Goal: Task Accomplishment & Management: Complete application form

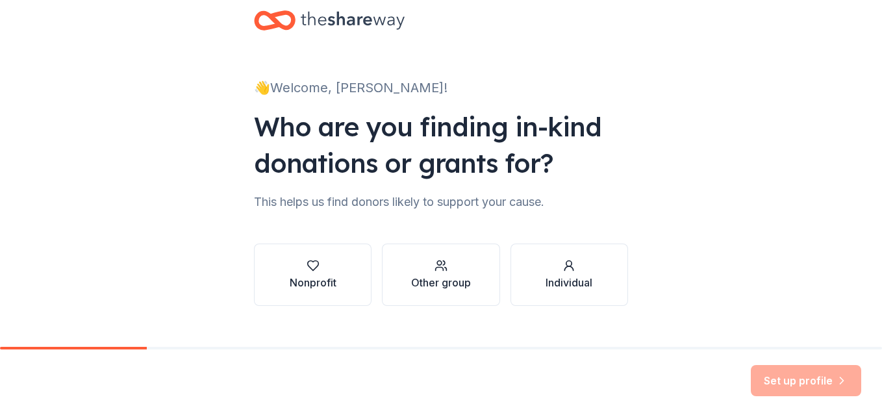
scroll to position [47, 0]
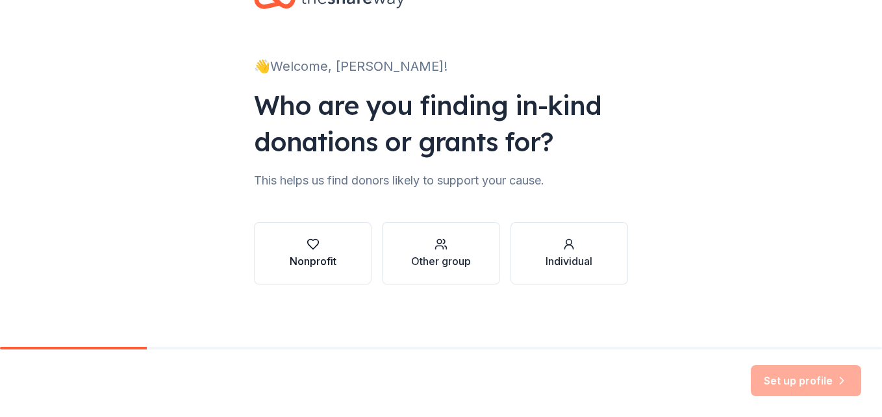
click at [354, 271] on button "Nonprofit" at bounding box center [312, 253] width 117 height 62
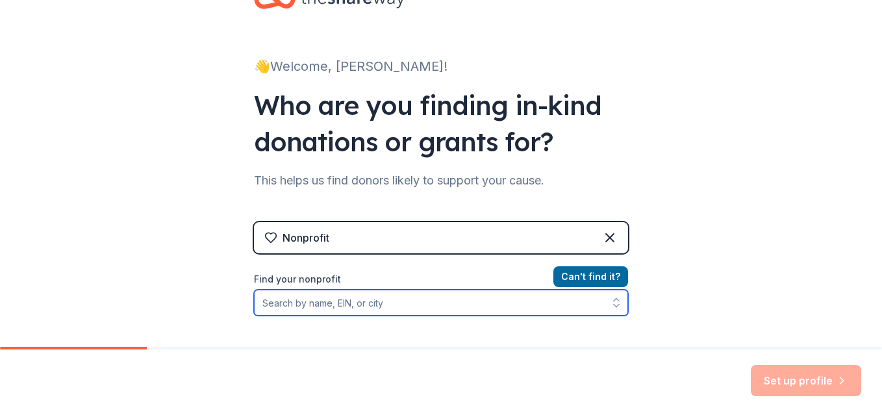
click at [286, 301] on input "Find your nonprofit" at bounding box center [441, 303] width 374 height 26
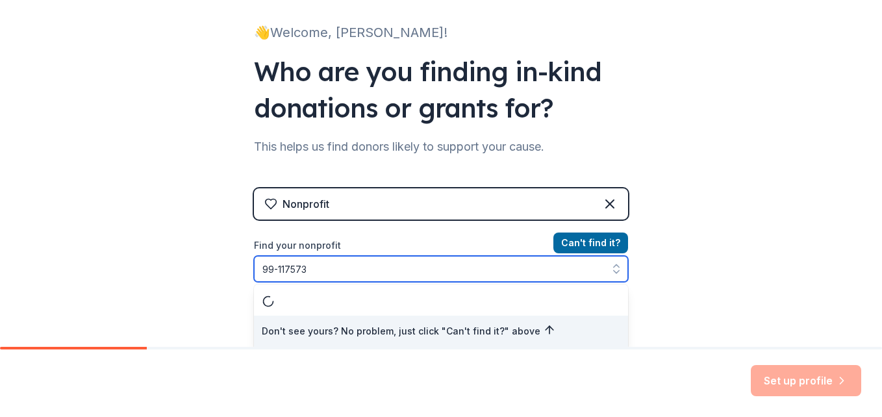
type input "[US_EMPLOYER_IDENTIFICATION_NUMBER]"
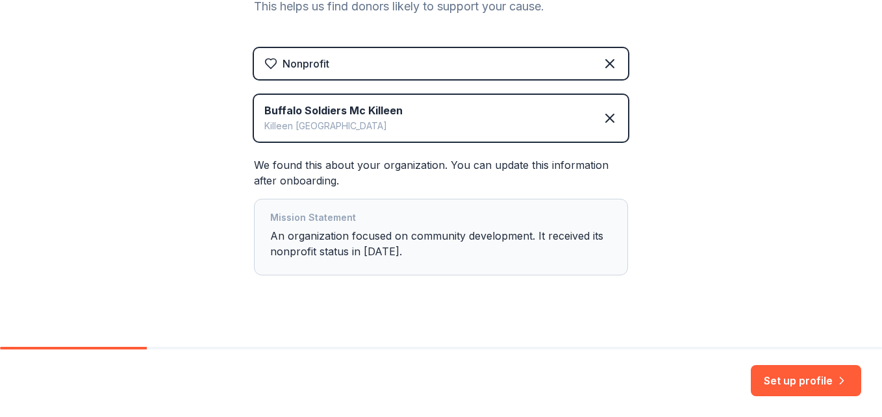
scroll to position [238, 0]
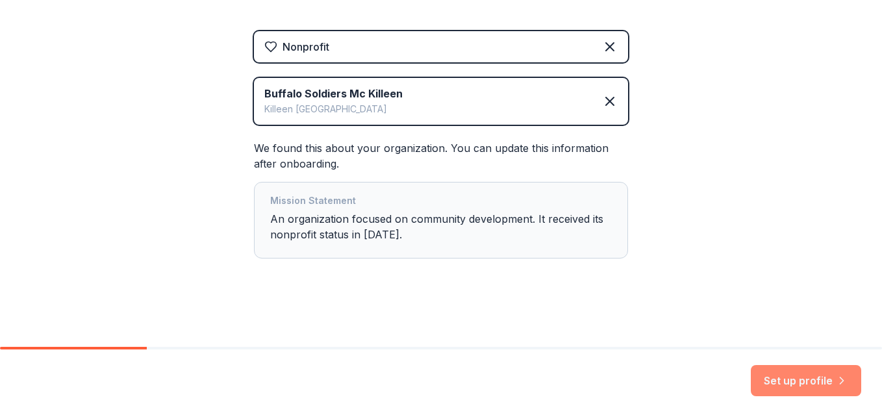
click at [786, 384] on button "Set up profile" at bounding box center [805, 380] width 110 height 31
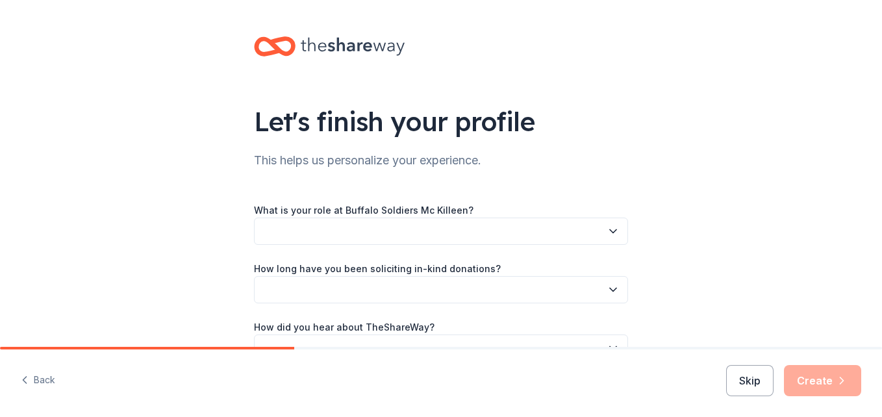
click at [610, 232] on icon "button" at bounding box center [613, 231] width 6 height 3
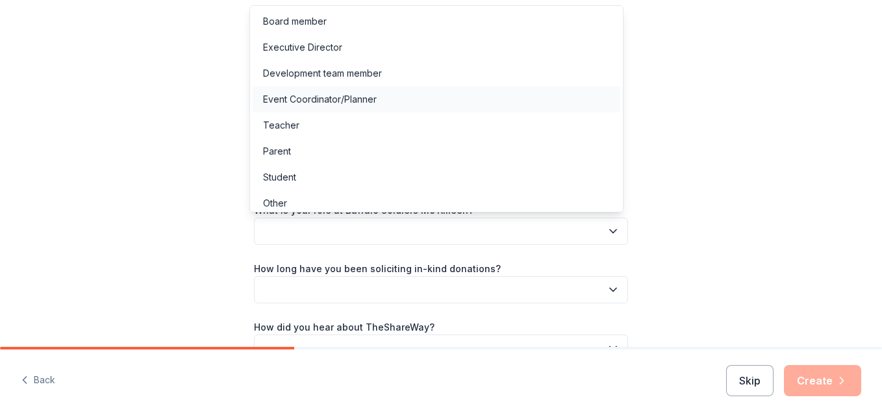
click at [367, 102] on div "Event Coordinator/Planner" at bounding box center [320, 100] width 114 height 16
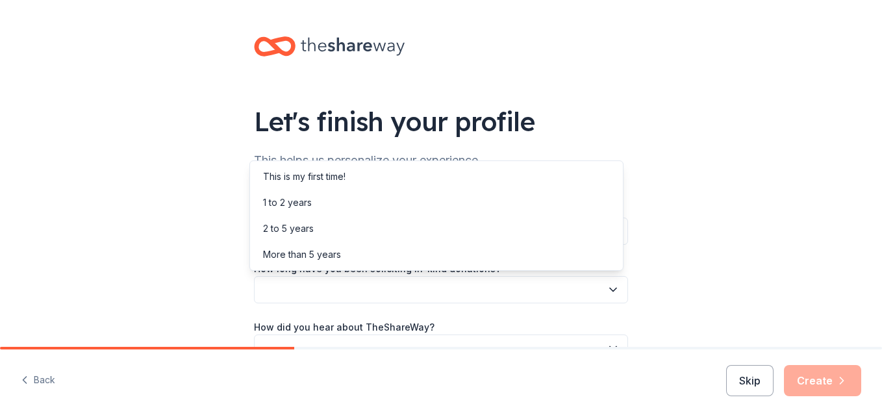
click at [608, 288] on icon "button" at bounding box center [612, 289] width 13 height 13
click at [306, 201] on div "1 to 2 years" at bounding box center [287, 203] width 49 height 16
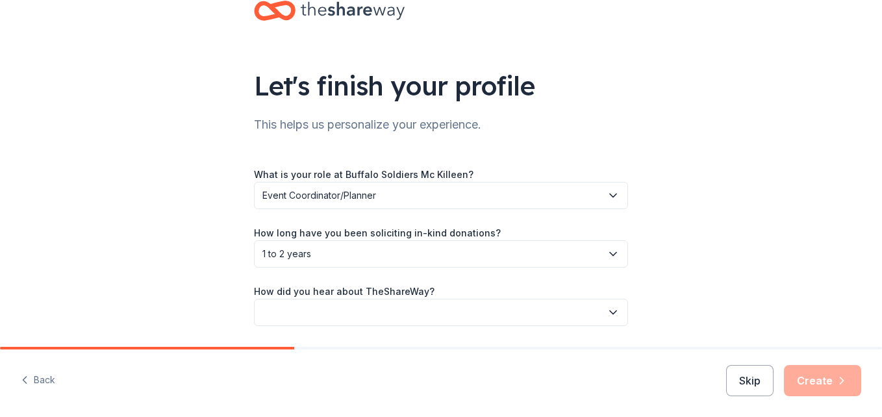
scroll to position [65, 0]
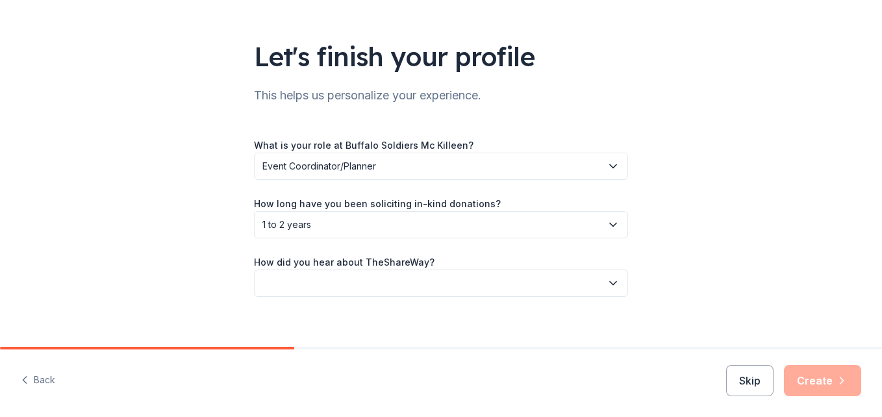
click at [610, 286] on icon "button" at bounding box center [612, 283] width 13 height 13
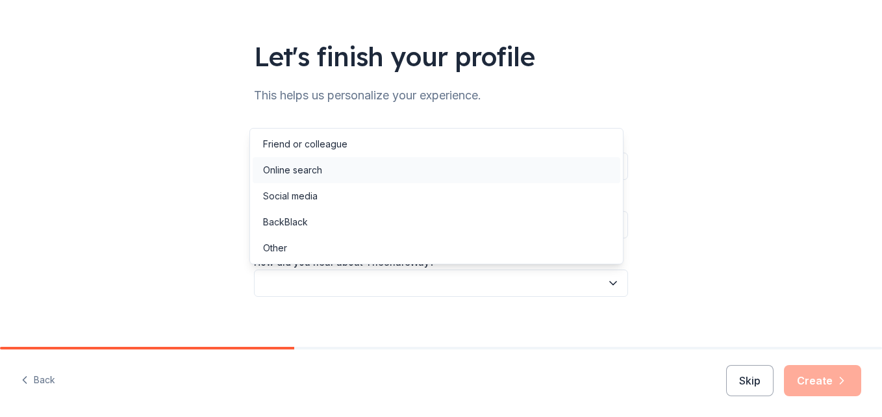
click at [306, 166] on div "Online search" at bounding box center [292, 170] width 59 height 16
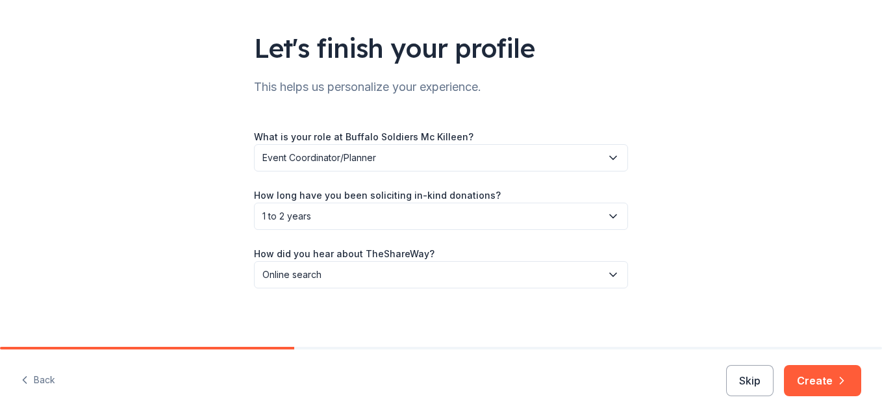
scroll to position [77, 0]
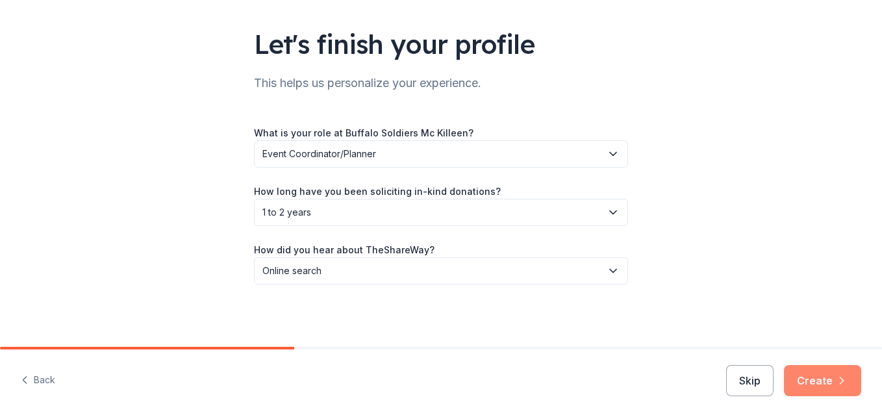
click at [810, 379] on button "Create" at bounding box center [822, 380] width 77 height 31
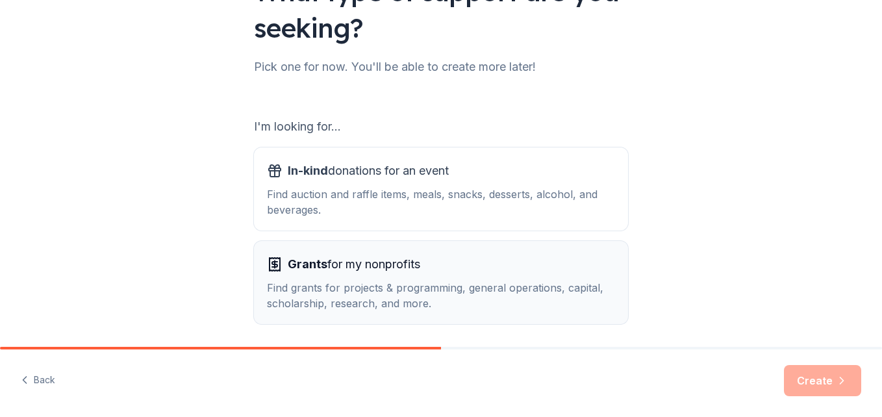
scroll to position [177, 0]
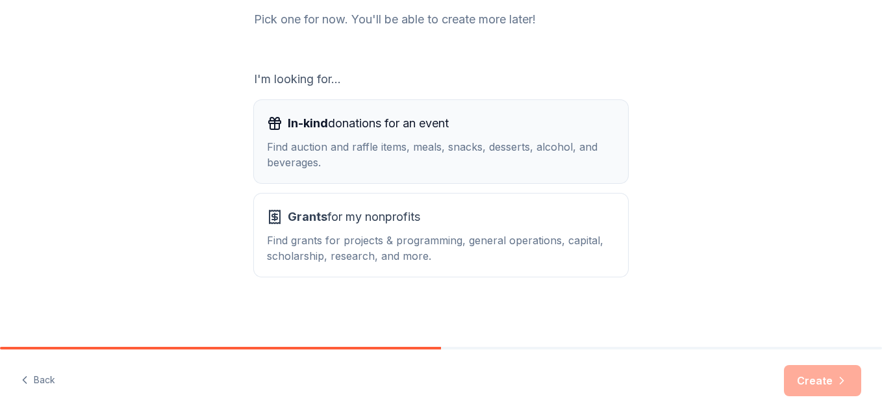
click at [378, 162] on div "Find auction and raffle items, meals, snacks, desserts, alcohol, and beverages." at bounding box center [441, 154] width 348 height 31
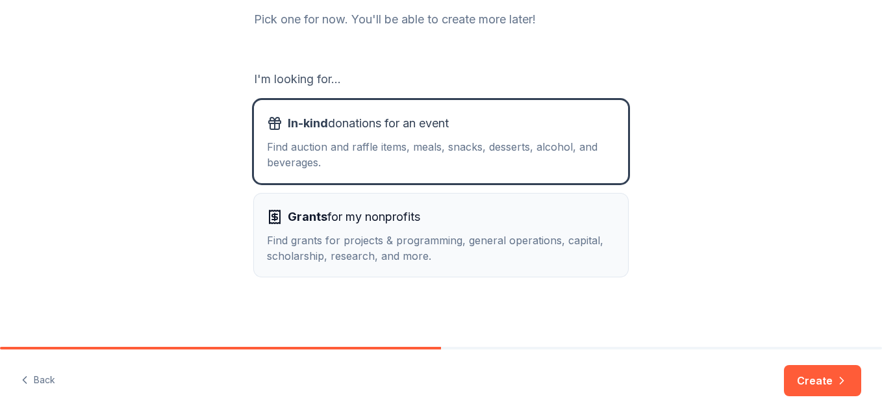
click at [423, 245] on div "Find grants for projects & programming, general operations, capital, scholarshi…" at bounding box center [441, 247] width 348 height 31
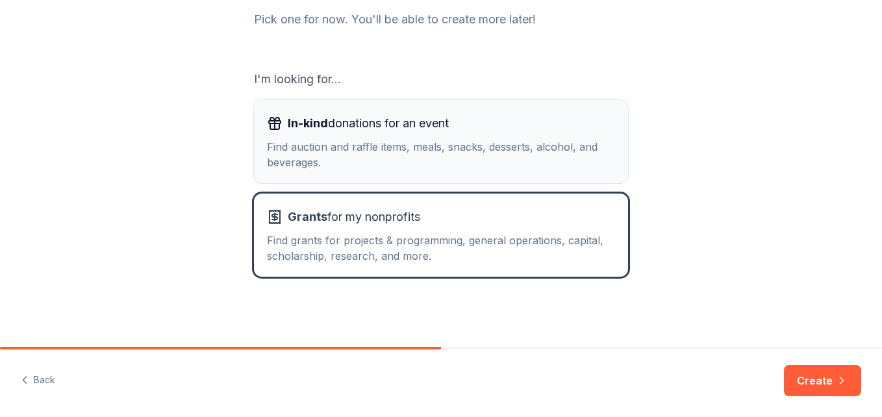
click at [399, 169] on div "Find auction and raffle items, meals, snacks, desserts, alcohol, and beverages." at bounding box center [441, 154] width 348 height 31
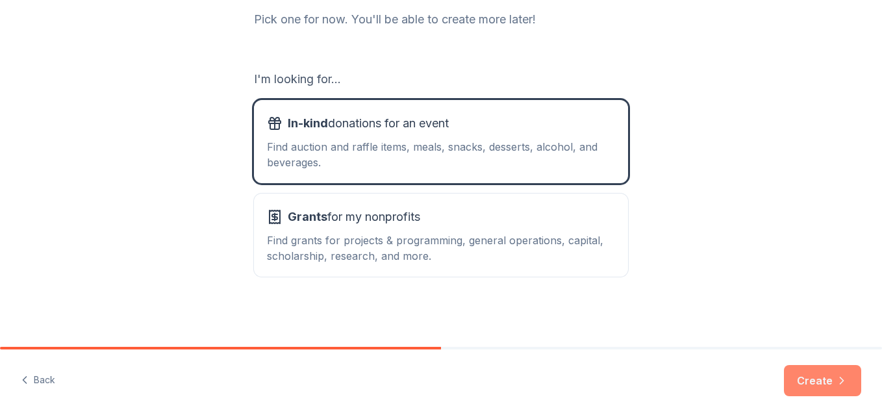
click at [806, 379] on button "Create" at bounding box center [822, 380] width 77 height 31
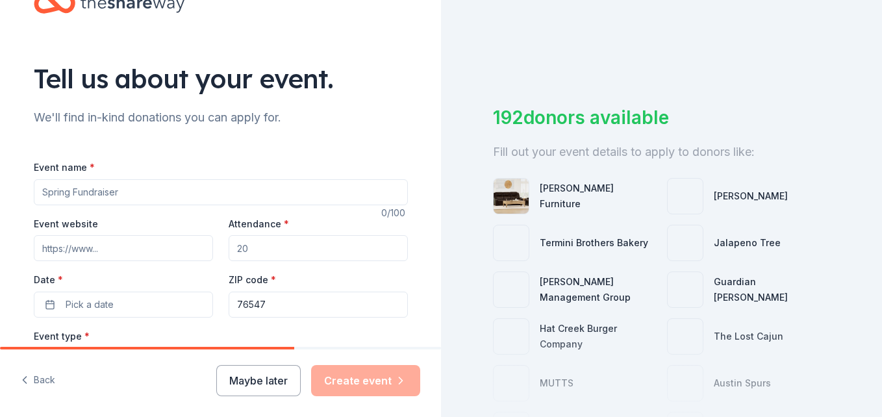
scroll to position [65, 0]
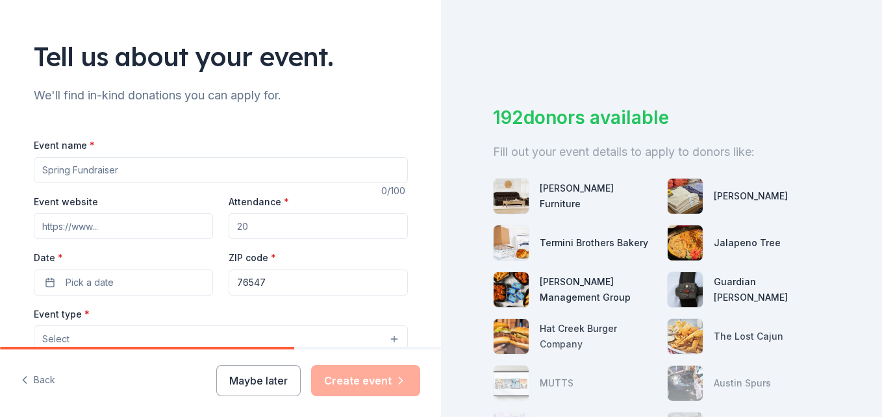
drag, startPoint x: 121, startPoint y: 167, endPoint x: 62, endPoint y: 171, distance: 59.8
click at [62, 171] on input "Event name *" at bounding box center [221, 170] width 374 height 26
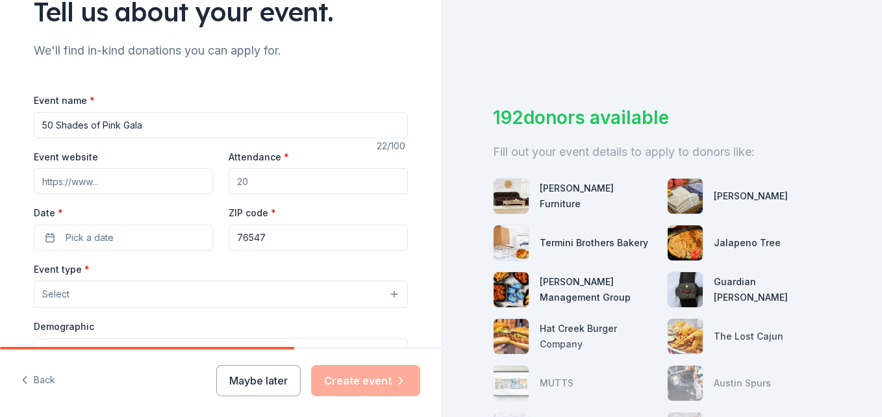
scroll to position [130, 0]
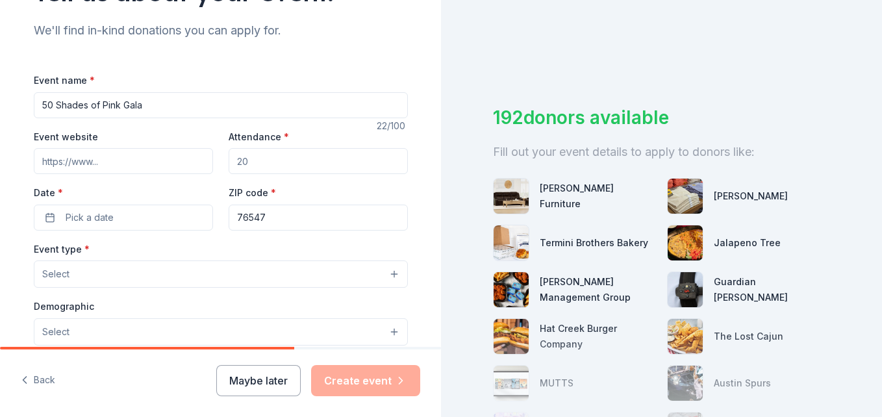
type input "50 Shades of Pink Gala"
click at [104, 164] on input "Event website" at bounding box center [123, 161] width 179 height 26
click at [245, 162] on input "Attendance *" at bounding box center [317, 161] width 179 height 26
drag, startPoint x: 232, startPoint y: 162, endPoint x: 253, endPoint y: 165, distance: 20.9
click at [253, 165] on input "Attendance *" at bounding box center [317, 161] width 179 height 26
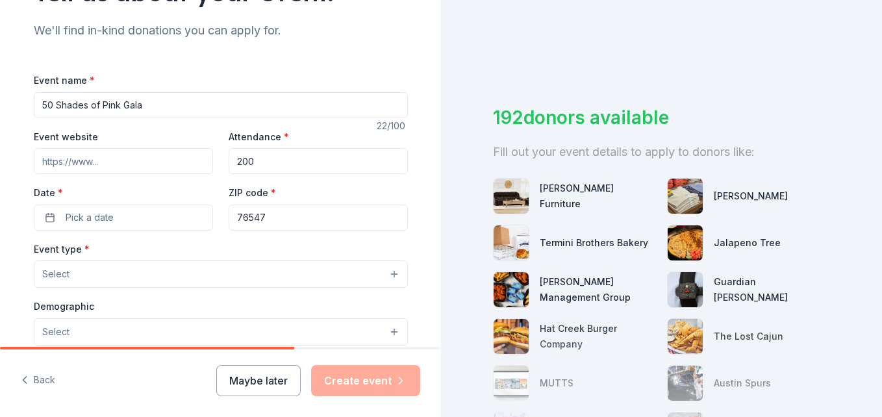
type input "200"
click at [100, 164] on input "Event website" at bounding box center [123, 161] width 179 height 26
click at [92, 160] on input "Event website" at bounding box center [123, 161] width 179 height 26
click at [80, 217] on span "Pick a date" at bounding box center [90, 218] width 48 height 16
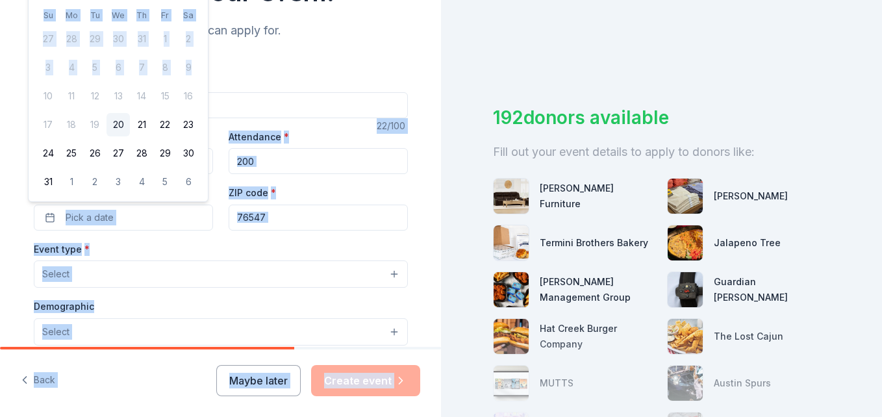
drag, startPoint x: 200, startPoint y: 64, endPoint x: 211, endPoint y: 106, distance: 43.6
click at [211, 106] on body "Tell us about your event. We'll find in-kind donations you can apply for. Event…" at bounding box center [441, 208] width 882 height 417
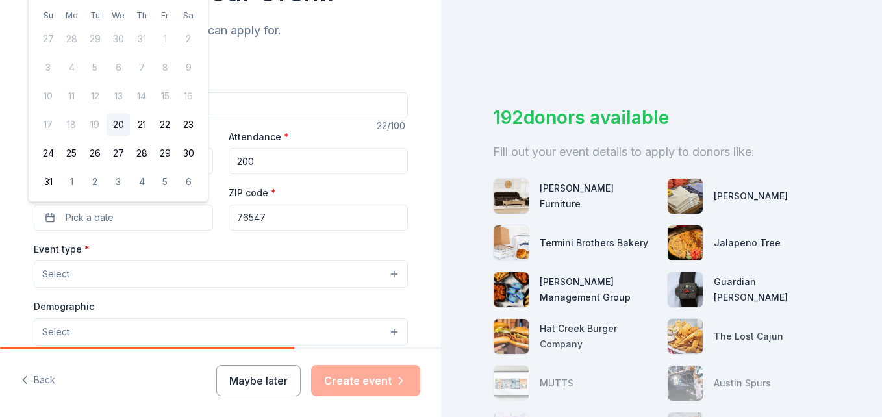
click at [227, 61] on div "Event name * 50 Shades of Pink Gala 22 /100 Event website Attendance * 200 Date…" at bounding box center [221, 361] width 374 height 621
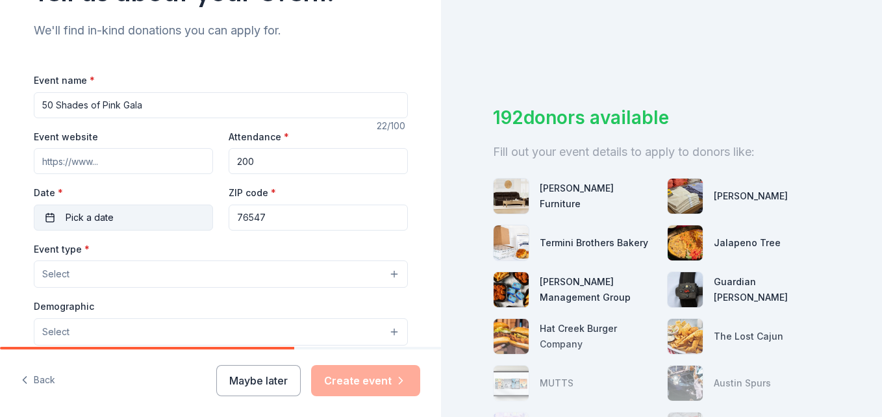
click at [47, 218] on button "Pick a date" at bounding box center [123, 217] width 179 height 26
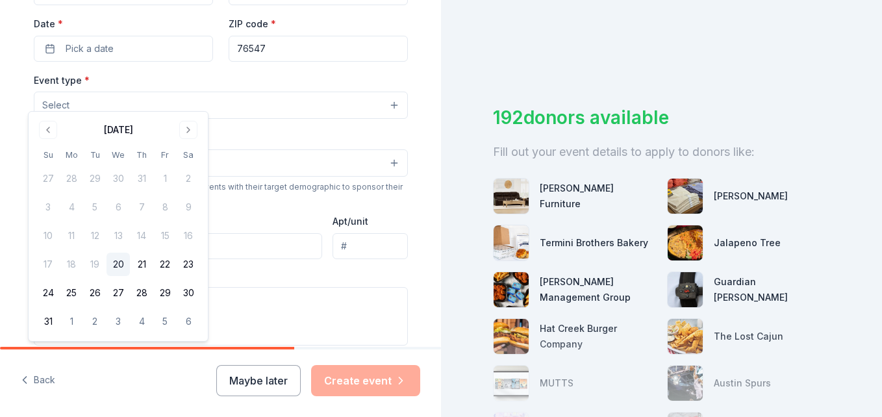
scroll to position [325, 0]
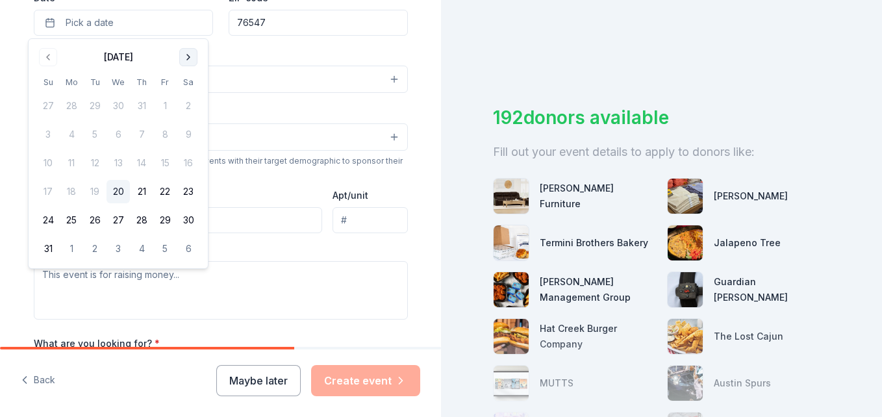
click at [188, 54] on button "Go to next month" at bounding box center [188, 57] width 18 height 18
click at [185, 163] on button "18" at bounding box center [188, 162] width 23 height 23
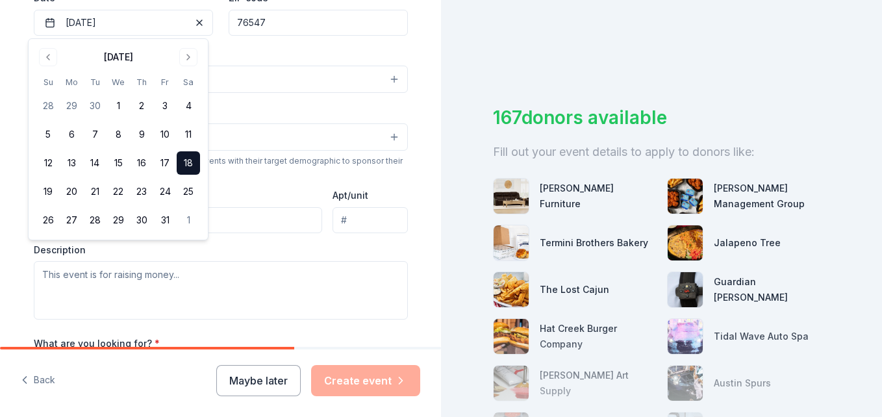
click at [500, 68] on div "167 donors available Fill out your event details to apply to donors like: Bob M…" at bounding box center [661, 208] width 441 height 417
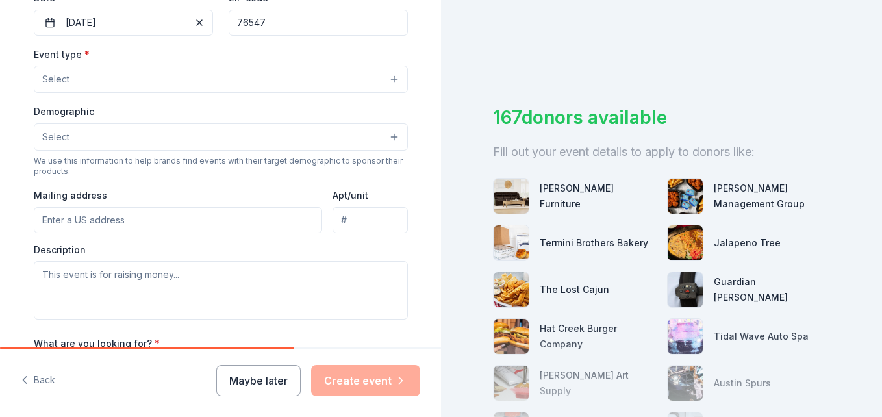
click at [140, 78] on button "Select" at bounding box center [221, 79] width 374 height 27
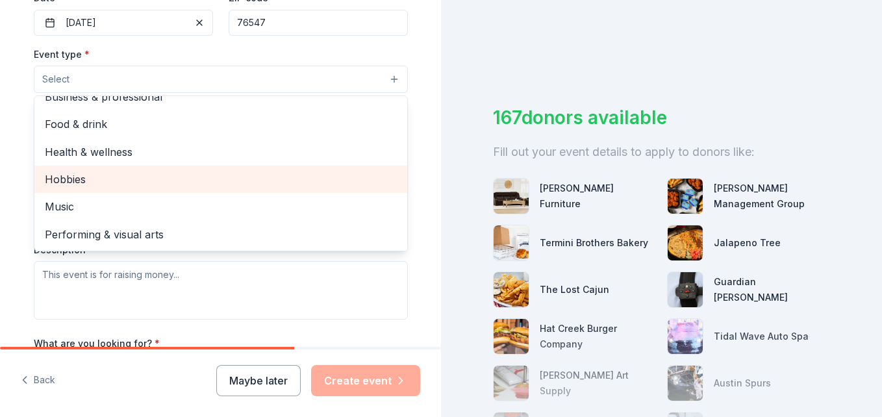
scroll to position [0, 0]
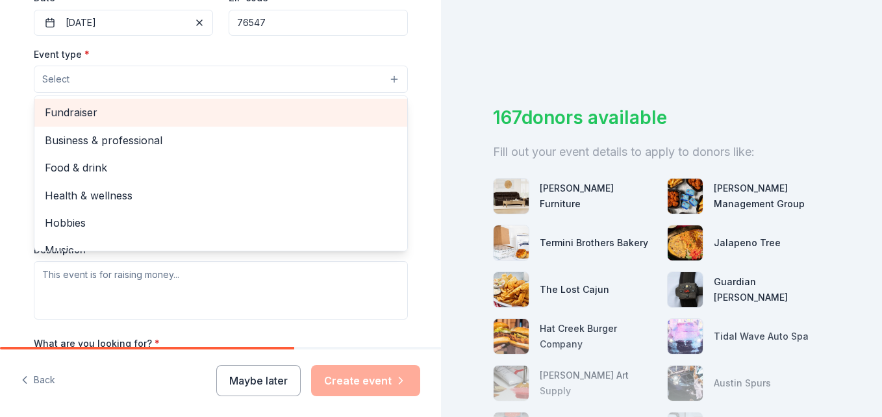
click at [94, 113] on span "Fundraiser" at bounding box center [221, 112] width 352 height 17
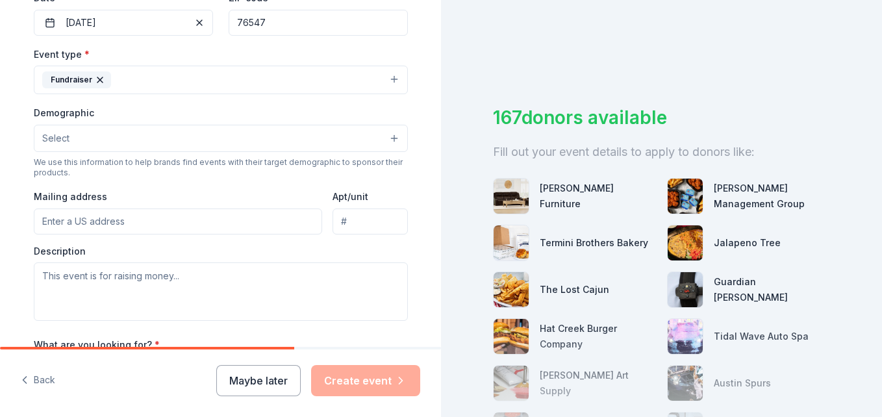
click at [206, 78] on button "Fundraiser" at bounding box center [221, 80] width 374 height 29
click at [319, 141] on button "Select" at bounding box center [221, 138] width 374 height 27
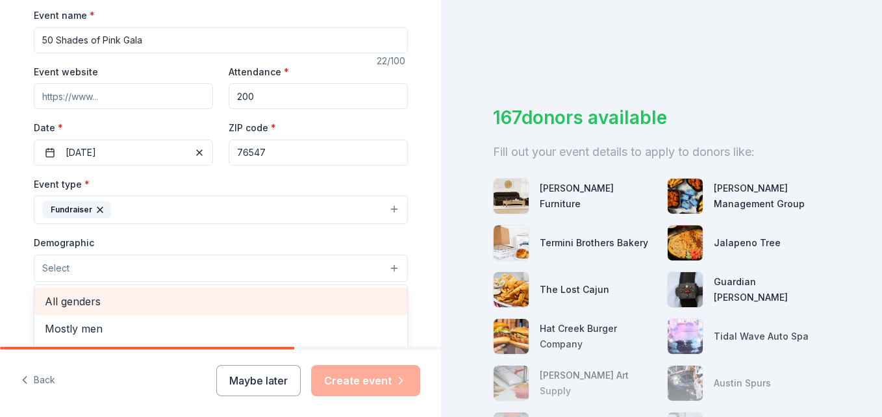
click at [88, 302] on span "All genders" at bounding box center [221, 301] width 352 height 17
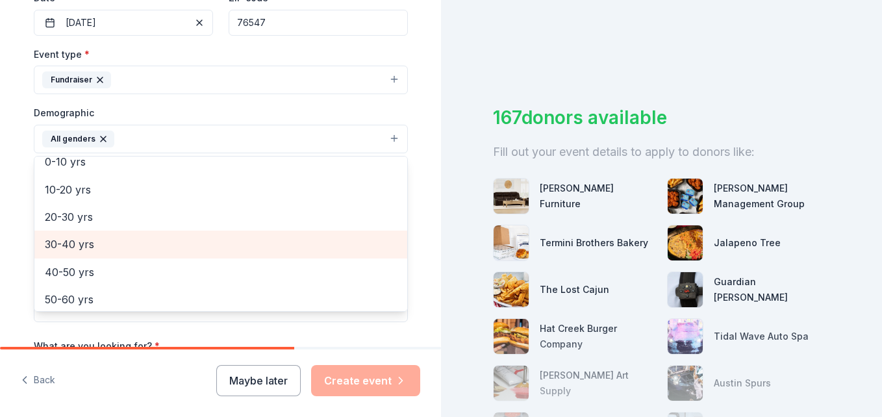
scroll to position [116, 0]
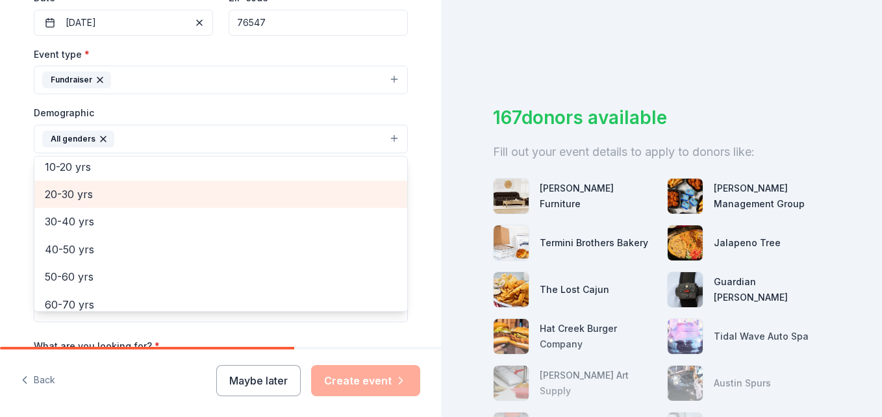
click at [79, 196] on span "20-30 yrs" at bounding box center [221, 194] width 352 height 17
click at [77, 200] on span "30-40 yrs" at bounding box center [221, 194] width 352 height 17
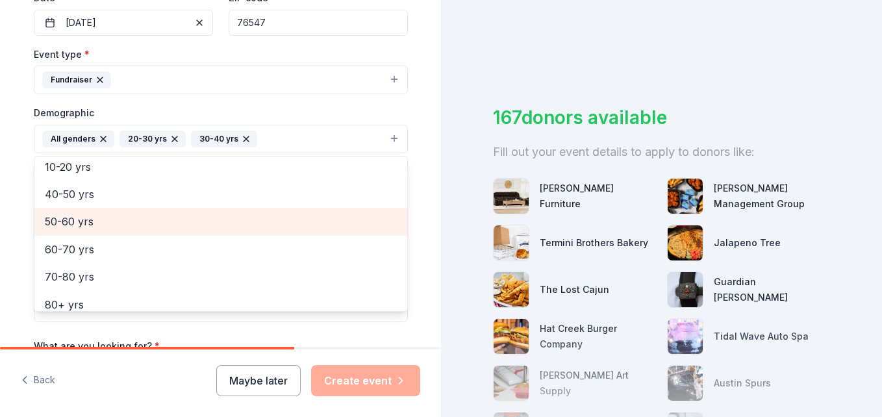
click at [74, 221] on span "50-60 yrs" at bounding box center [221, 221] width 352 height 17
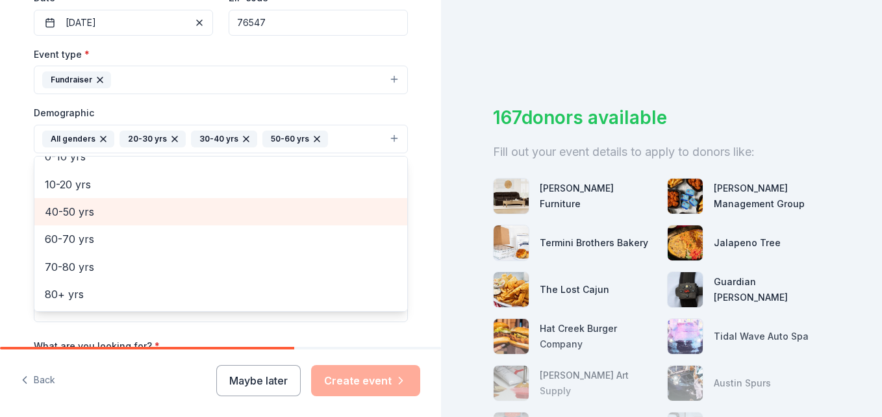
scroll to position [99, 0]
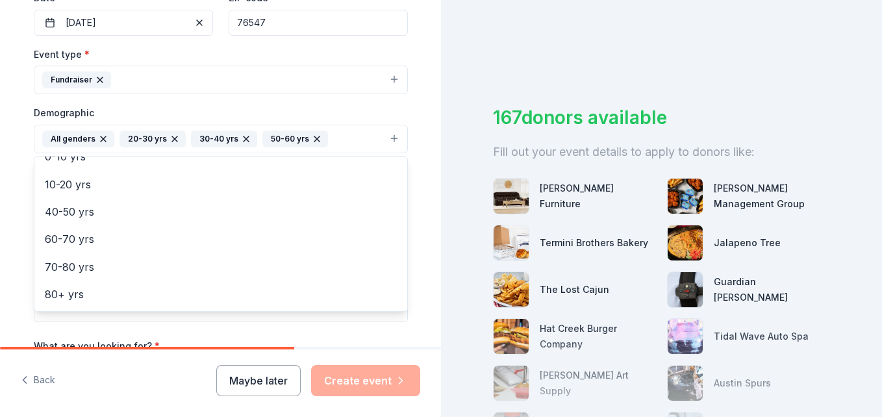
click at [312, 141] on icon "button" at bounding box center [317, 139] width 10 height 10
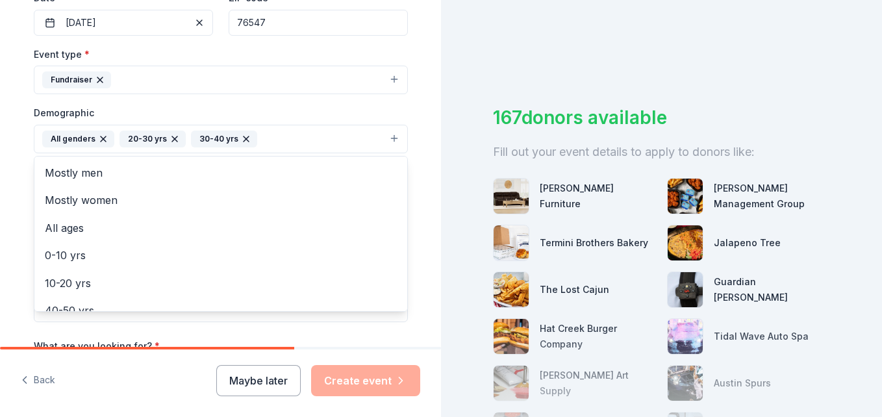
click at [319, 147] on button "All genders 20-30 yrs 30-40 yrs" at bounding box center [221, 139] width 374 height 29
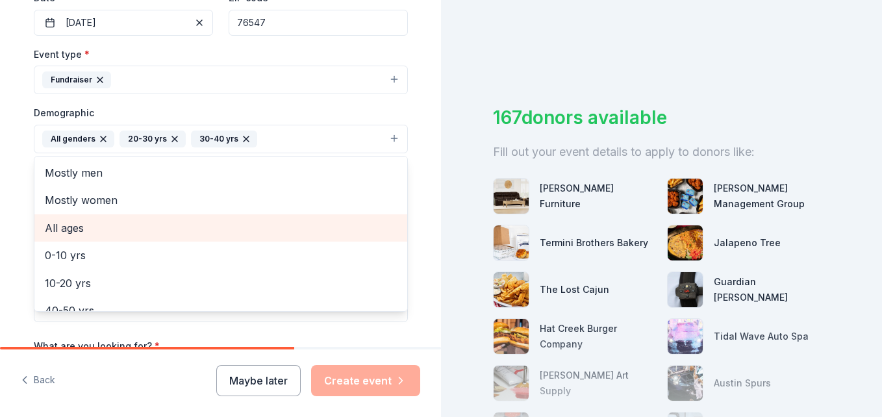
scroll to position [65, 0]
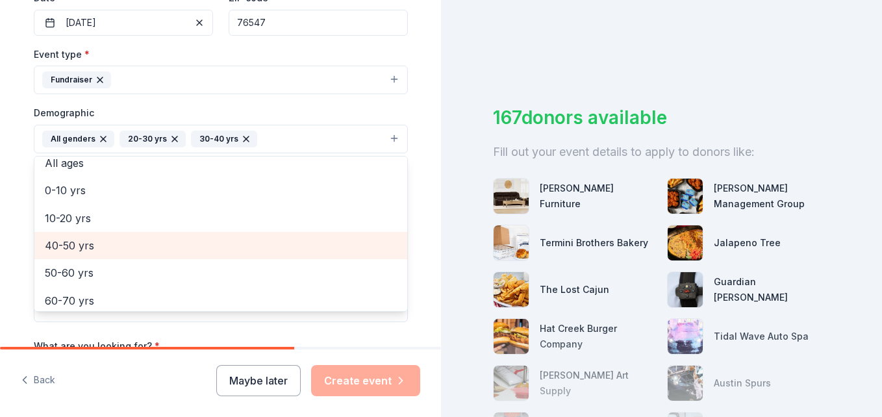
click at [79, 249] on span "40-50 yrs" at bounding box center [221, 245] width 352 height 17
click at [79, 249] on span "50-60 yrs" at bounding box center [221, 245] width 352 height 17
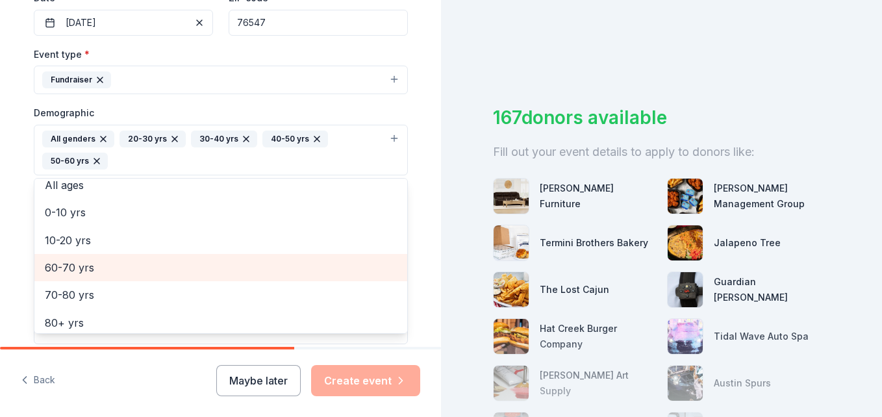
click at [69, 268] on span "60-70 yrs" at bounding box center [221, 267] width 352 height 17
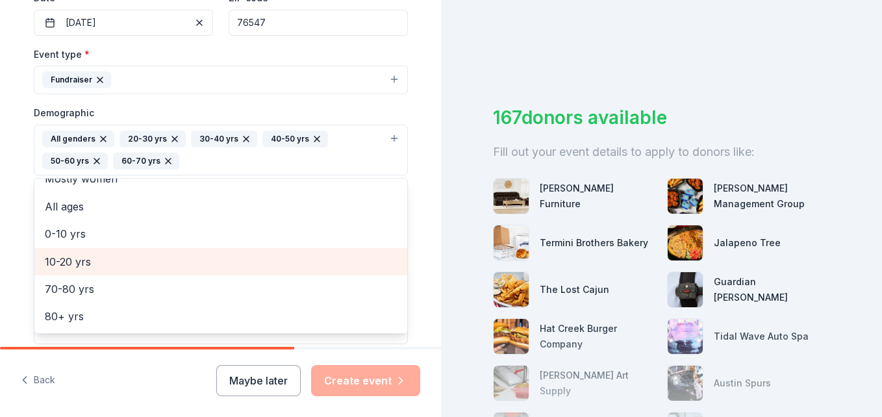
scroll to position [43, 0]
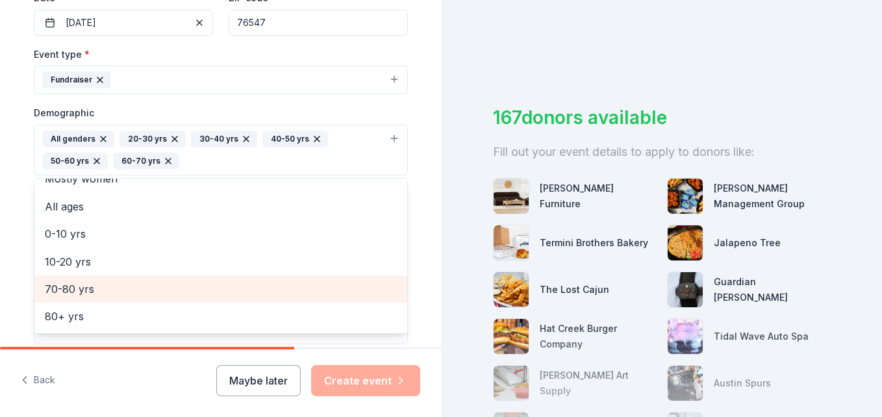
click at [66, 290] on span "70-80 yrs" at bounding box center [221, 288] width 352 height 17
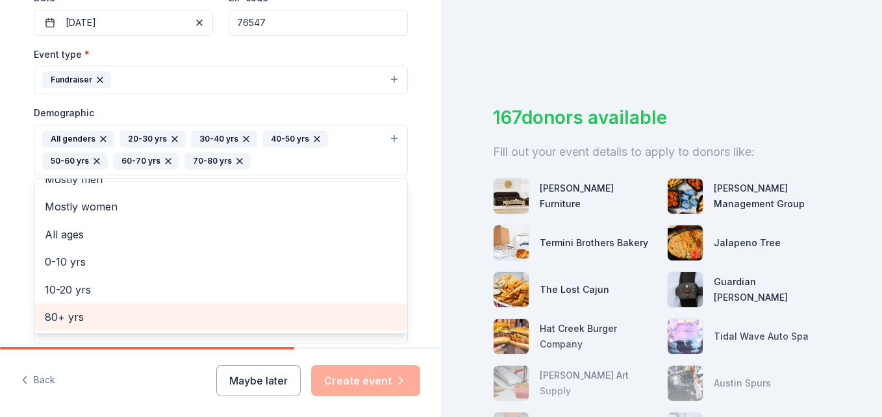
click at [71, 314] on span "80+ yrs" at bounding box center [221, 316] width 352 height 17
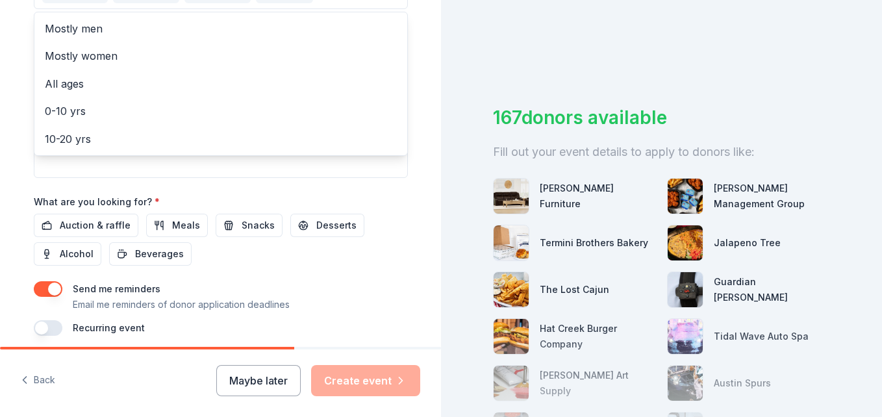
scroll to position [519, 0]
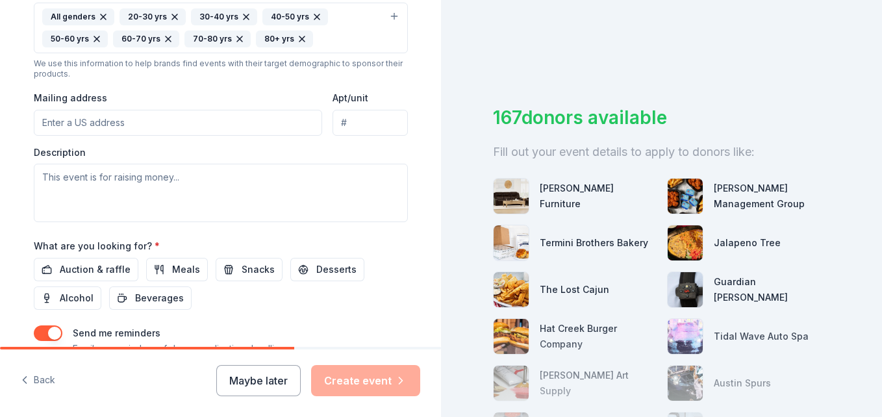
scroll to position [454, 0]
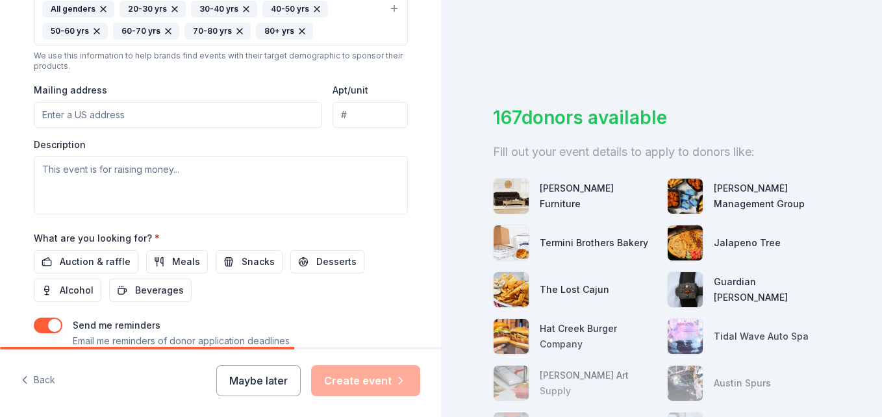
click at [124, 116] on input "Mailing address" at bounding box center [178, 115] width 289 height 26
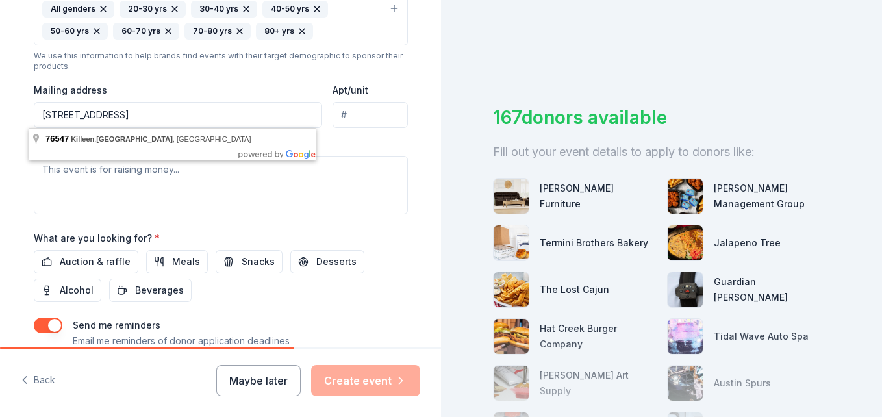
click at [176, 117] on input "PO Box 10997 killeen tx 76547" at bounding box center [178, 115] width 289 height 26
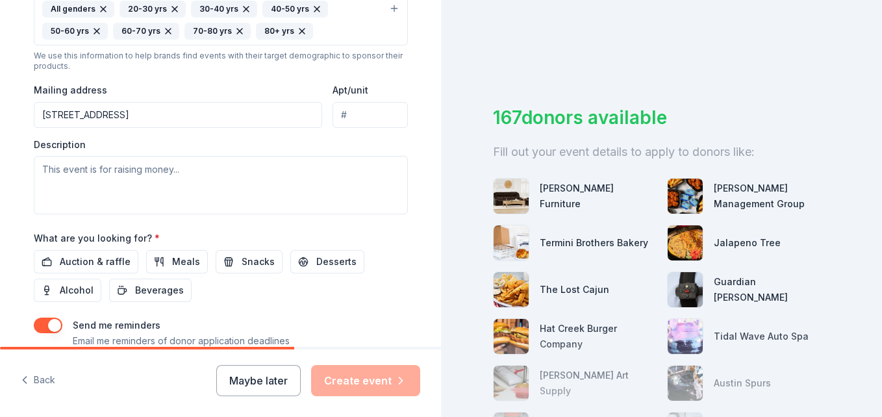
click at [382, 145] on div "Description" at bounding box center [221, 176] width 374 height 77
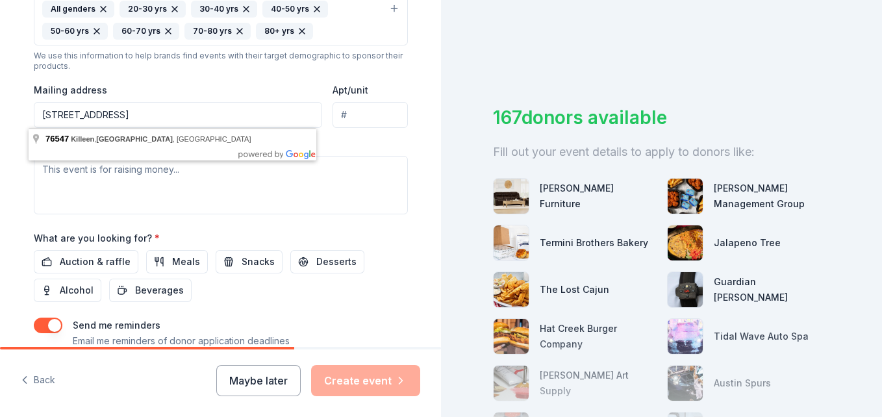
click at [104, 115] on input "PO Box 10997 killeen tx 76547" at bounding box center [178, 115] width 289 height 26
type input "PO Box 10997 Killeen, Texas 76547"
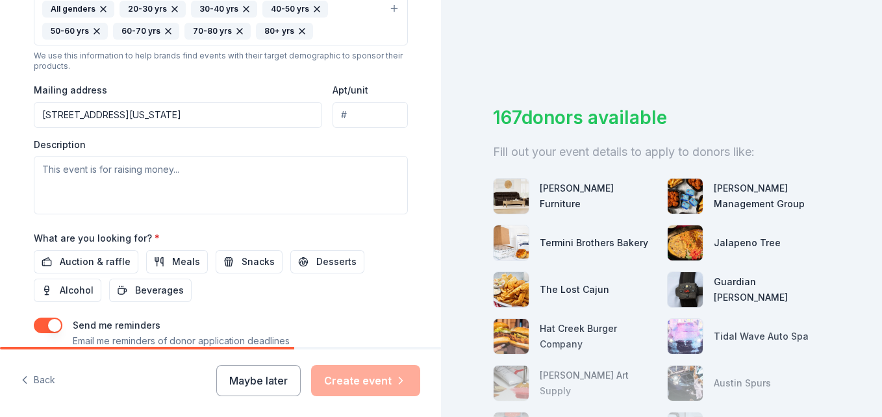
click at [342, 144] on div "Description" at bounding box center [221, 176] width 374 height 77
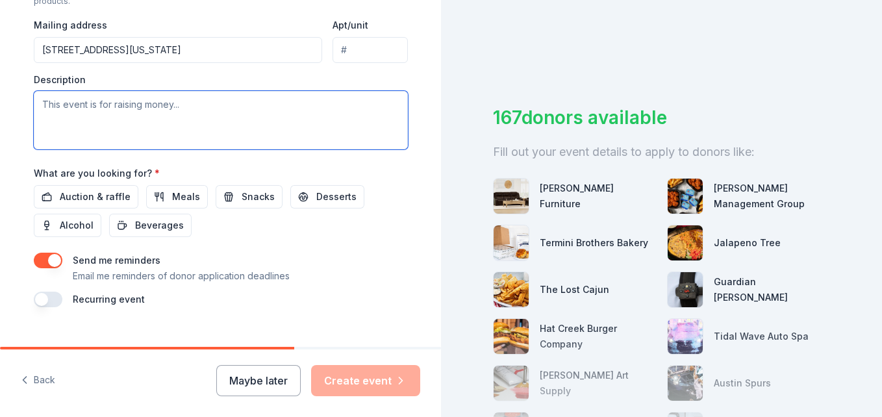
click at [135, 112] on textarea at bounding box center [221, 120] width 374 height 58
click at [38, 100] on textarea at bounding box center [221, 120] width 374 height 58
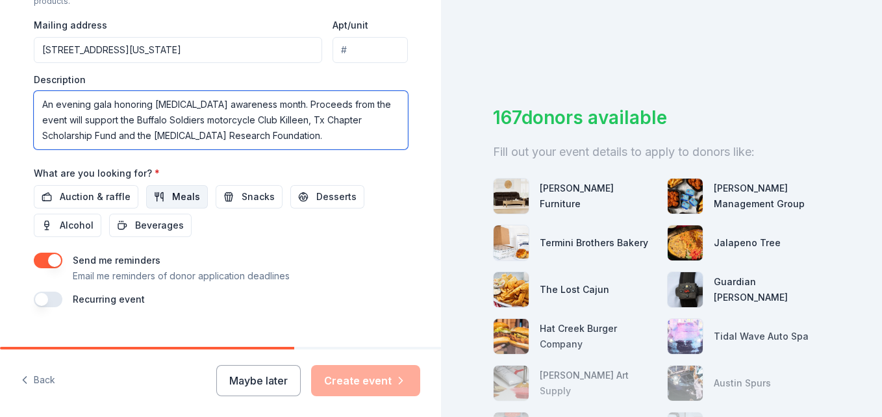
type textarea "An evening gala honoring breast cancer awareness month. Proceeds from the event…"
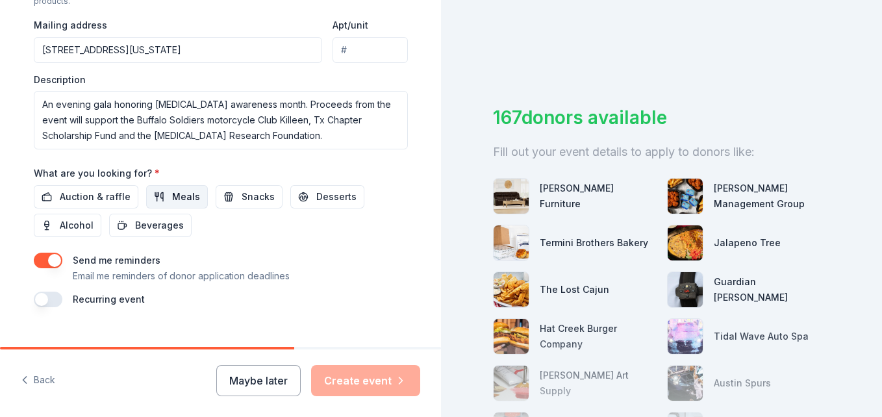
click at [158, 201] on button "Meals" at bounding box center [177, 196] width 62 height 23
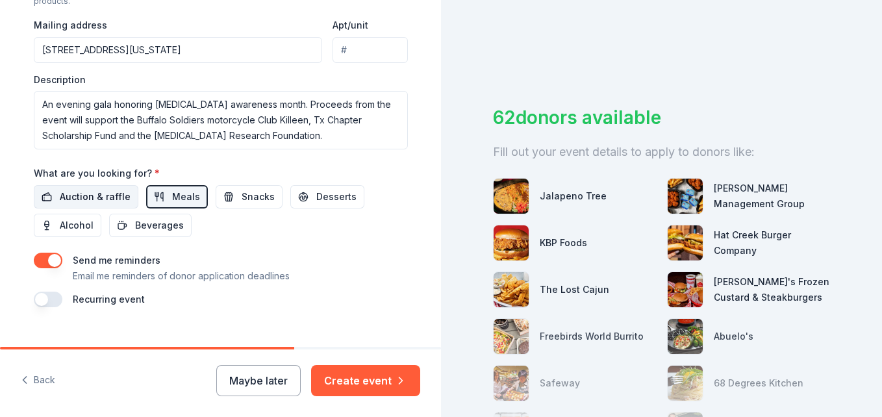
click at [92, 200] on span "Auction & raffle" at bounding box center [95, 197] width 71 height 16
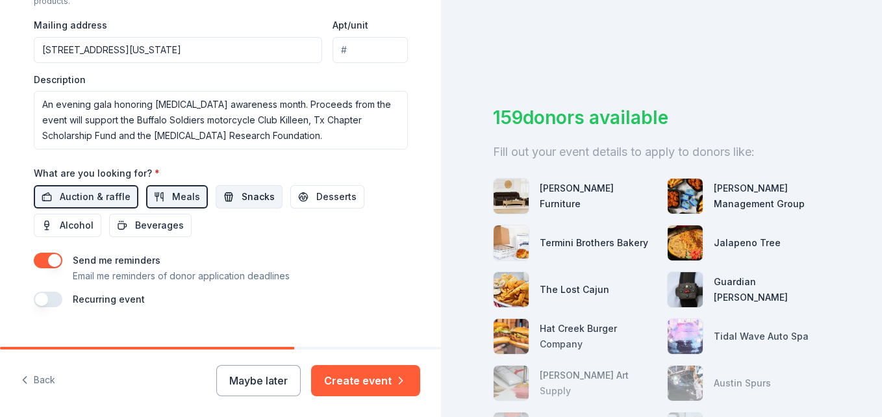
click at [219, 204] on button "Snacks" at bounding box center [249, 196] width 67 height 23
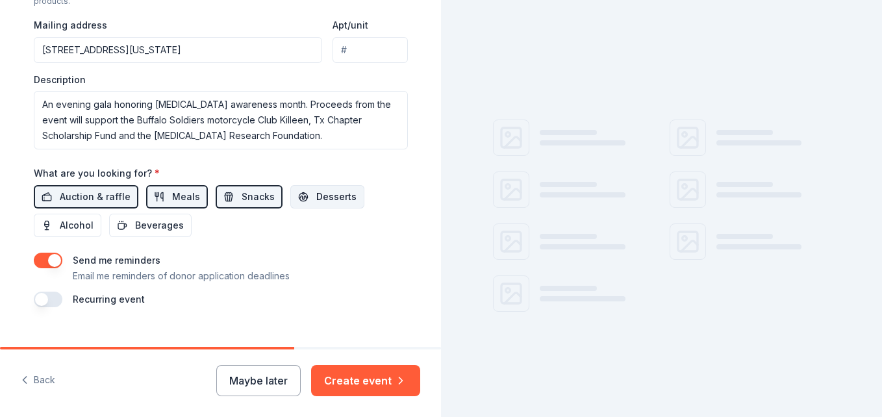
click at [290, 200] on button "Desserts" at bounding box center [327, 196] width 74 height 23
click at [75, 223] on span "Alcohol" at bounding box center [77, 225] width 34 height 16
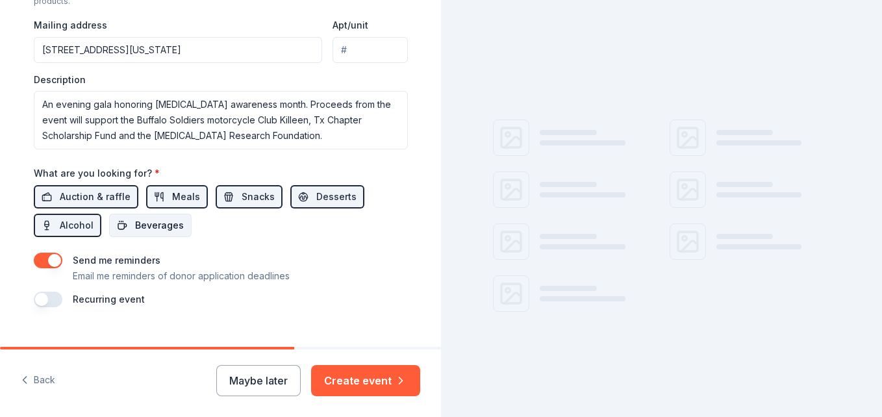
click at [161, 222] on span "Beverages" at bounding box center [159, 225] width 49 height 16
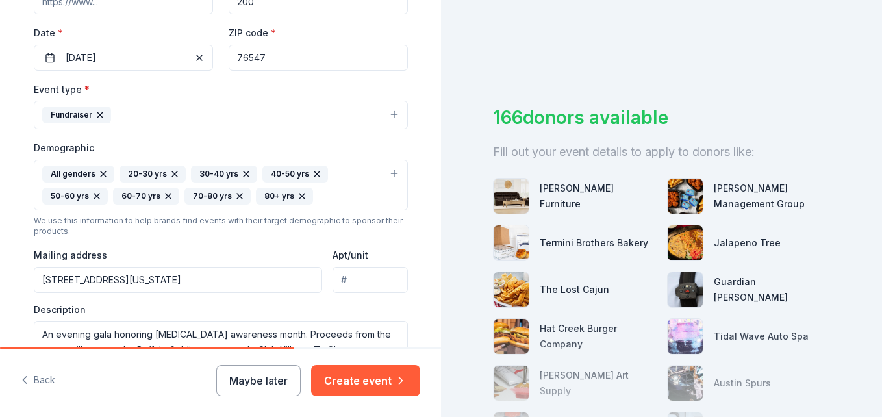
scroll to position [347, 0]
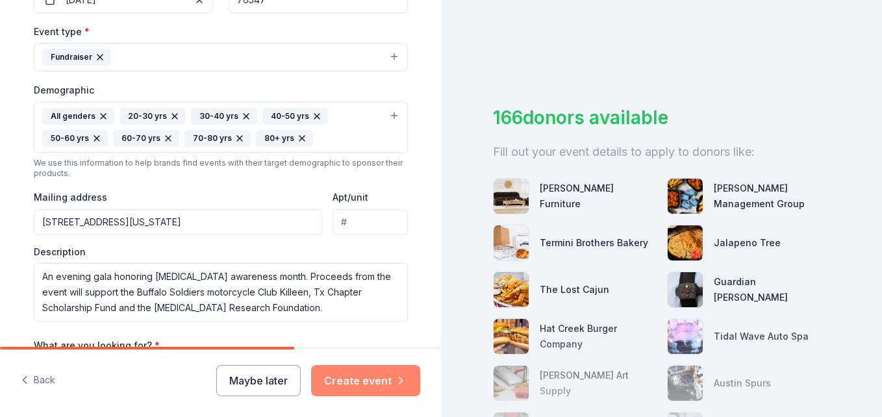
click at [358, 383] on button "Create event" at bounding box center [365, 380] width 109 height 31
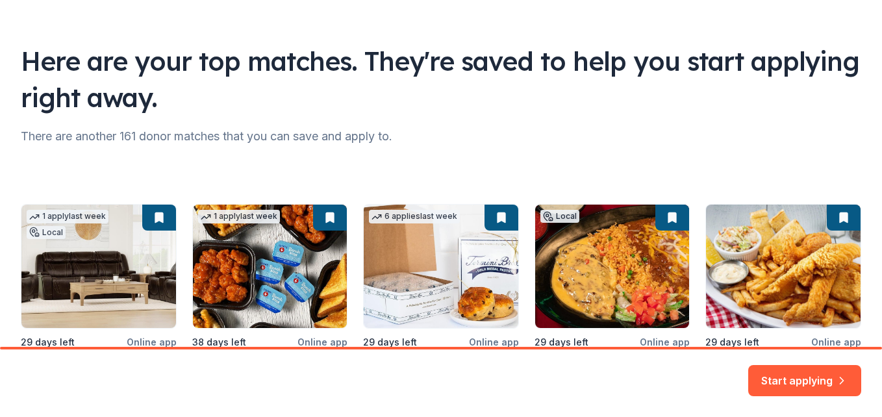
scroll to position [56, 0]
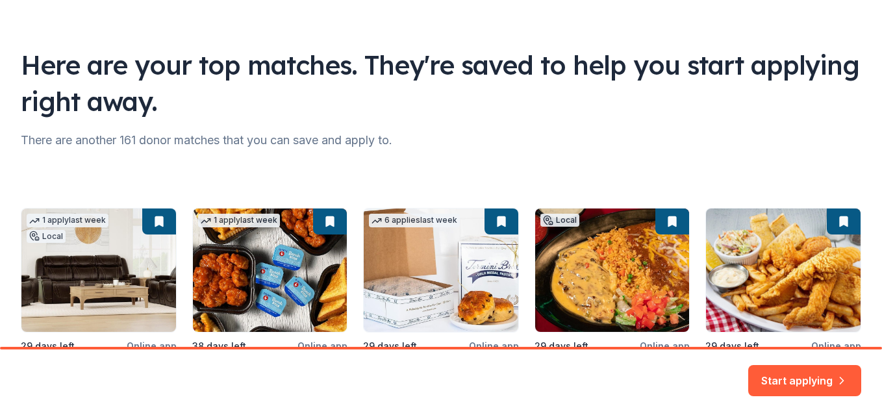
click at [110, 271] on div "1 apply last week Local 29 days left Online app Bob Mills Furniture New Furnitu…" at bounding box center [441, 311] width 840 height 206
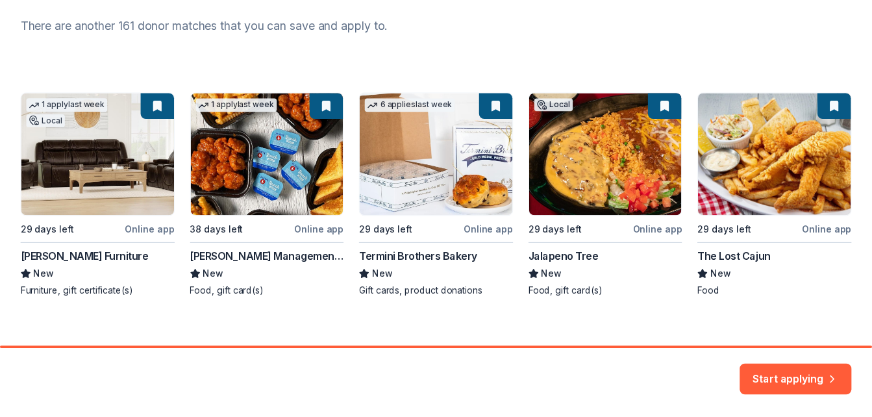
scroll to position [186, 0]
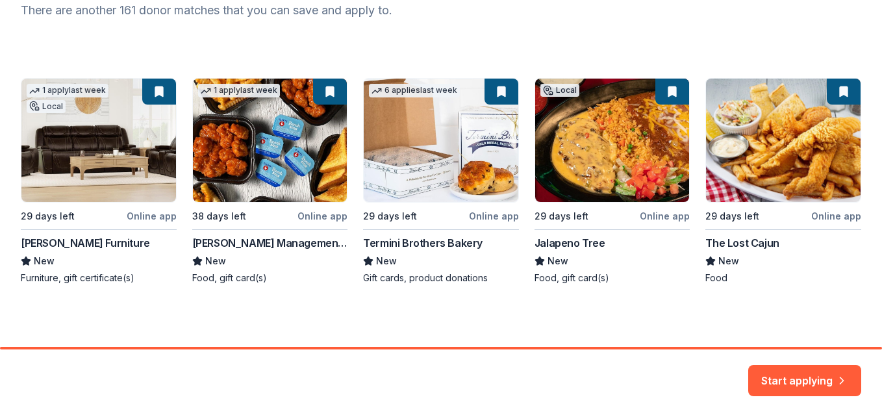
click at [139, 217] on div "1 apply last week Local 29 days left Online app Bob Mills Furniture New Furnitu…" at bounding box center [441, 181] width 840 height 206
click at [811, 370] on button "Start applying" at bounding box center [804, 372] width 113 height 31
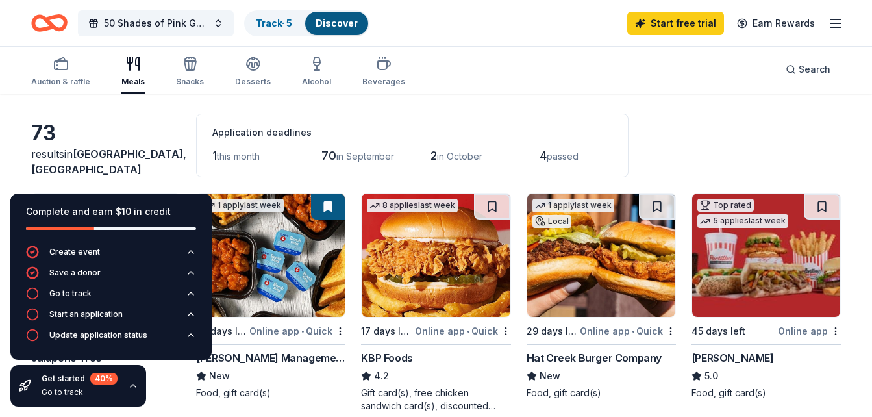
scroll to position [65, 0]
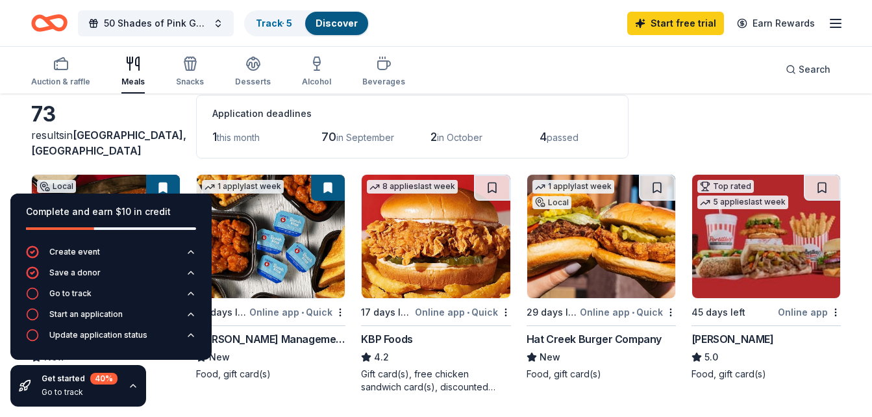
click at [173, 127] on div "73" at bounding box center [105, 114] width 149 height 26
click at [332, 380] on div "1 apply last week 38 days left Online app • Quick Avants Management Group New F…" at bounding box center [270, 283] width 149 height 219
click at [32, 314] on icon "button" at bounding box center [32, 314] width 13 height 13
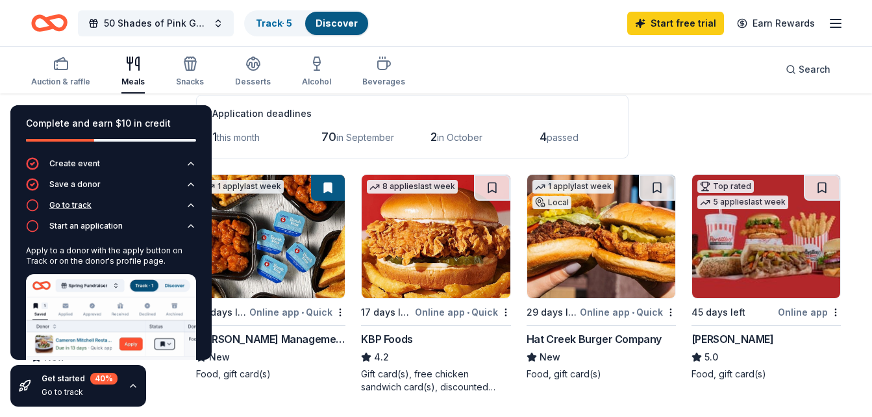
click at [27, 203] on circle "button" at bounding box center [32, 205] width 11 height 11
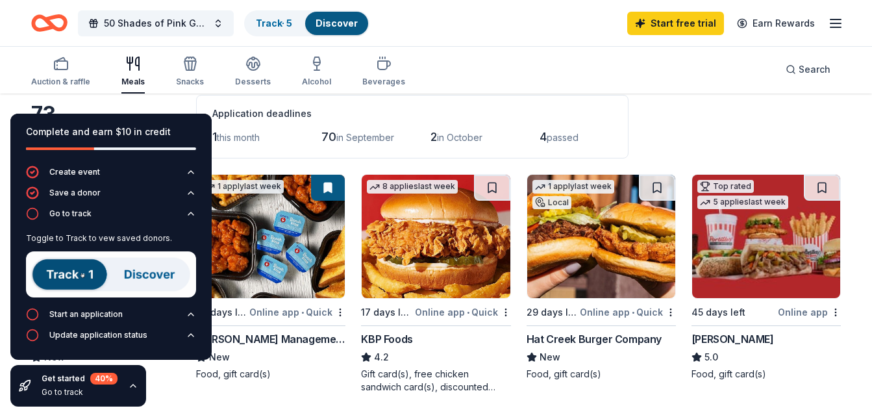
click at [74, 274] on img at bounding box center [111, 274] width 170 height 46
click at [339, 358] on div "New" at bounding box center [270, 357] width 149 height 16
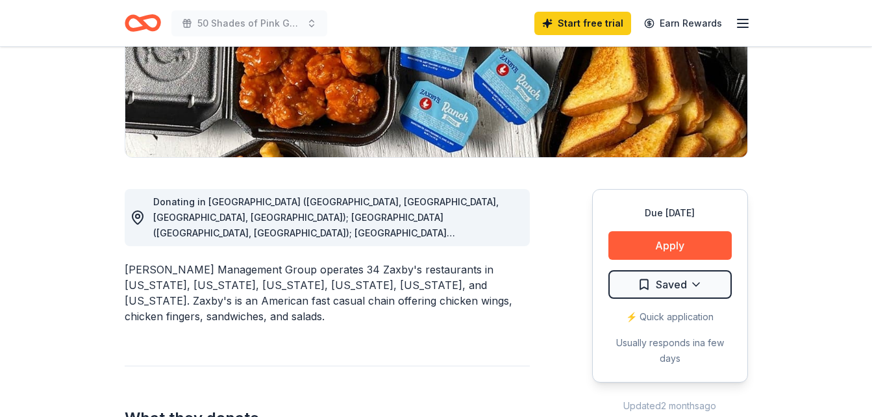
scroll to position [260, 0]
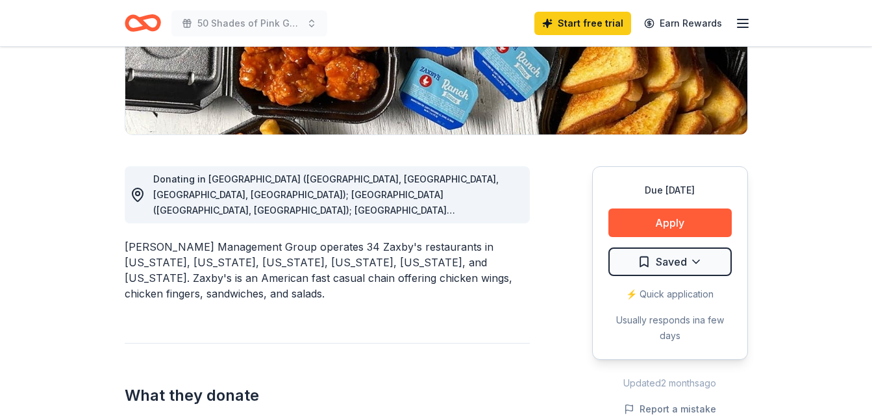
click at [486, 210] on span "Donating in AL (Anniston, Oxford, Pell City, Talladega); GA (Gray, Milledgevill…" at bounding box center [325, 256] width 345 height 167
click at [495, 216] on div "Donating in AL (Anniston, Oxford, Pell City, Talladega); GA (Gray, Milledgevill…" at bounding box center [336, 194] width 366 height 47
click at [501, 212] on div "Donating in AL (Anniston, Oxford, Pell City, Talladega); GA (Gray, Milledgevill…" at bounding box center [336, 194] width 366 height 47
drag, startPoint x: 501, startPoint y: 211, endPoint x: 527, endPoint y: 229, distance: 31.7
click at [527, 229] on div "Donating in AL (Anniston, Oxford, Pell City, Talladega); GA (Gray, Milledgevill…" at bounding box center [327, 387] width 405 height 505
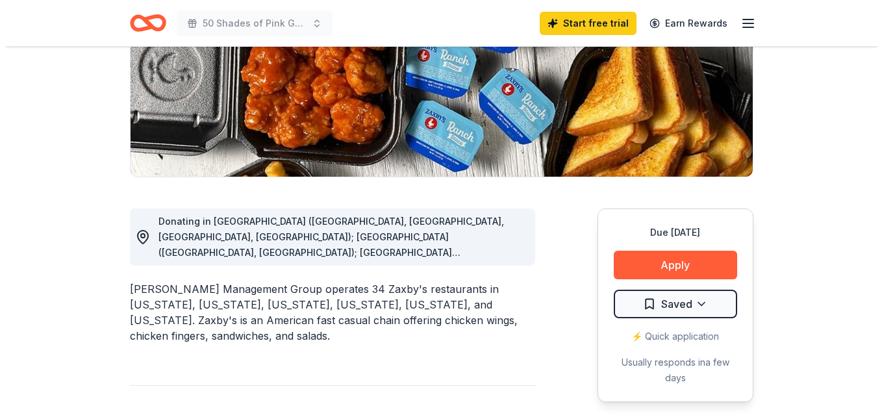
scroll to position [195, 0]
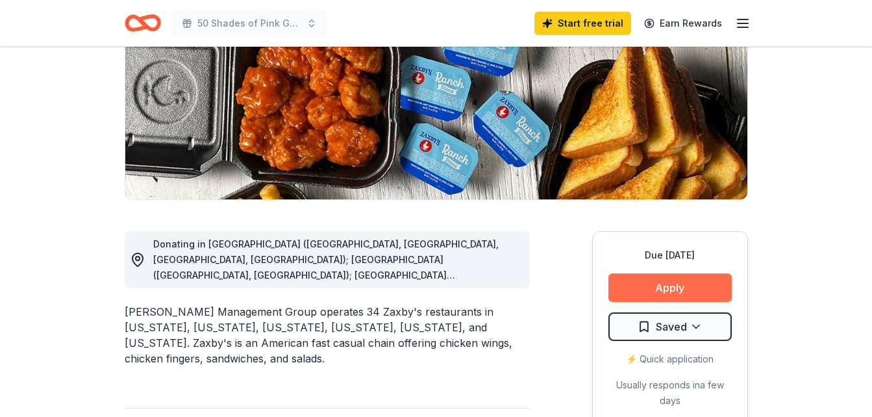
click at [662, 289] on button "Apply" at bounding box center [669, 287] width 123 height 29
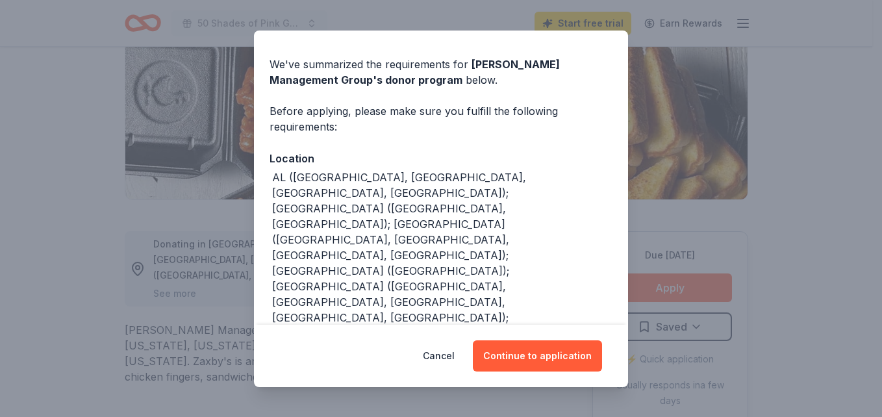
scroll to position [65, 0]
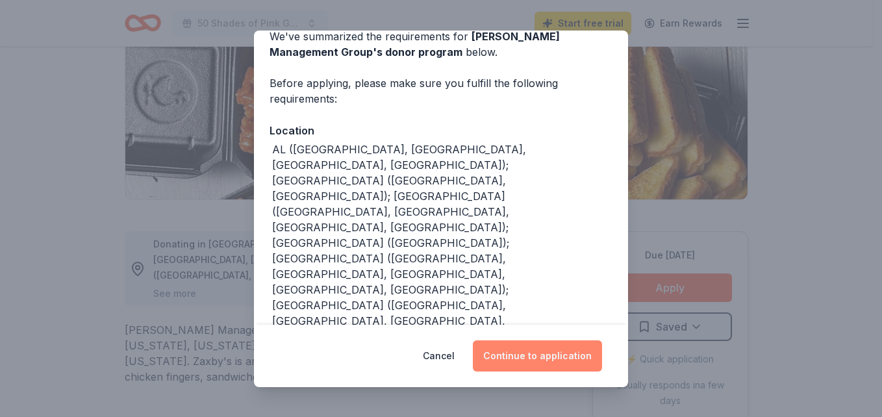
click at [519, 354] on button "Continue to application" at bounding box center [537, 355] width 129 height 31
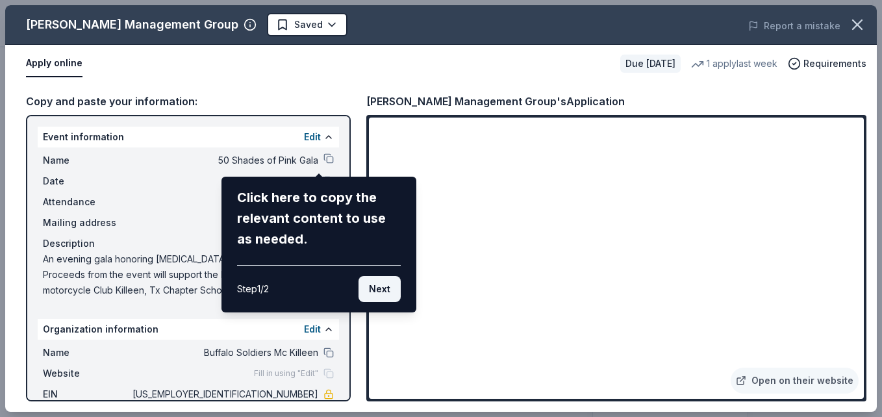
click at [370, 294] on button "Next" at bounding box center [379, 289] width 42 height 26
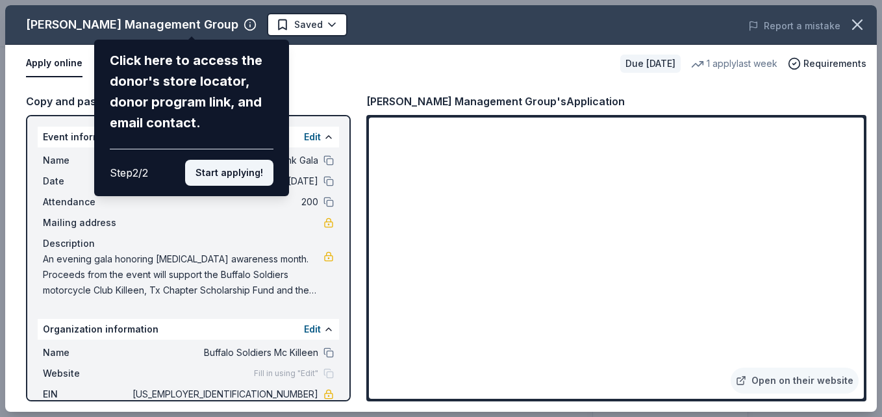
click at [241, 175] on button "Start applying!" at bounding box center [229, 173] width 88 height 26
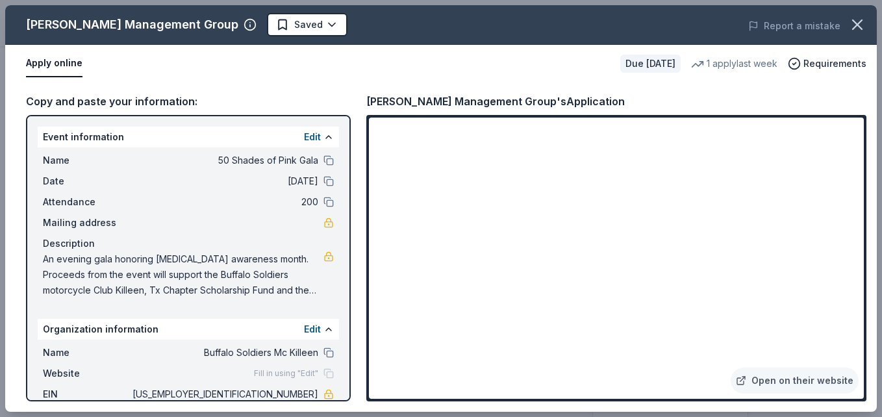
click at [343, 324] on div "Avants Management Group Saved Report a mistake Apply online Due in 38 days 1 ap…" at bounding box center [440, 208] width 871 height 406
click at [343, 393] on div "Avants Management Group Saved Report a mistake Apply online Due in 38 days 1 ap…" at bounding box center [440, 208] width 871 height 406
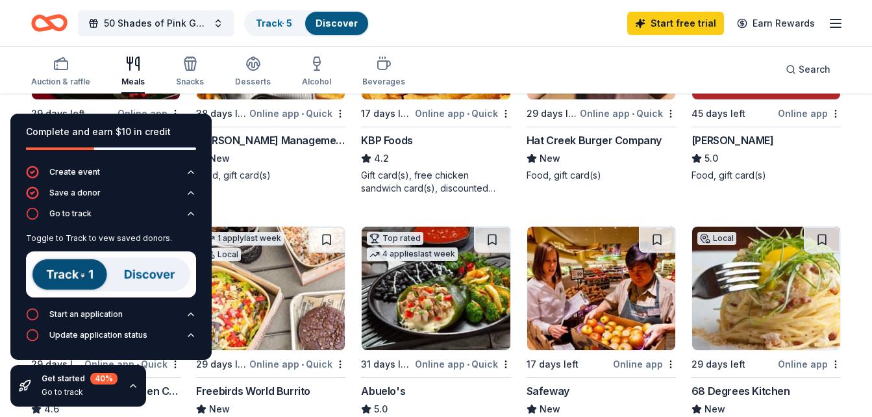
scroll to position [130, 0]
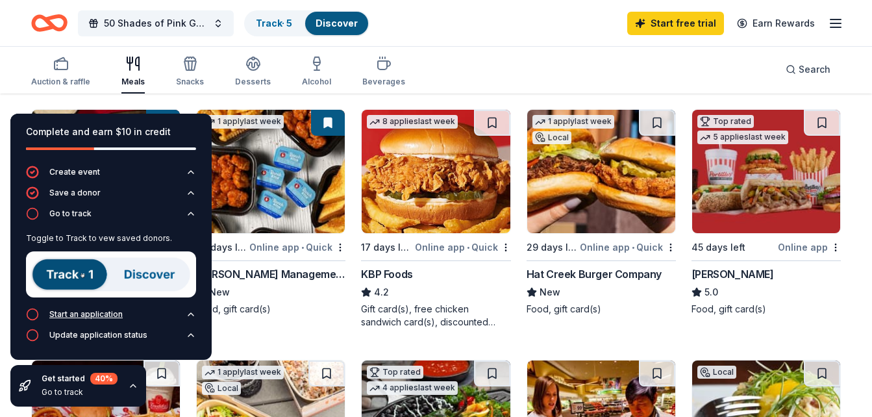
click at [189, 310] on icon "button" at bounding box center [191, 314] width 10 height 10
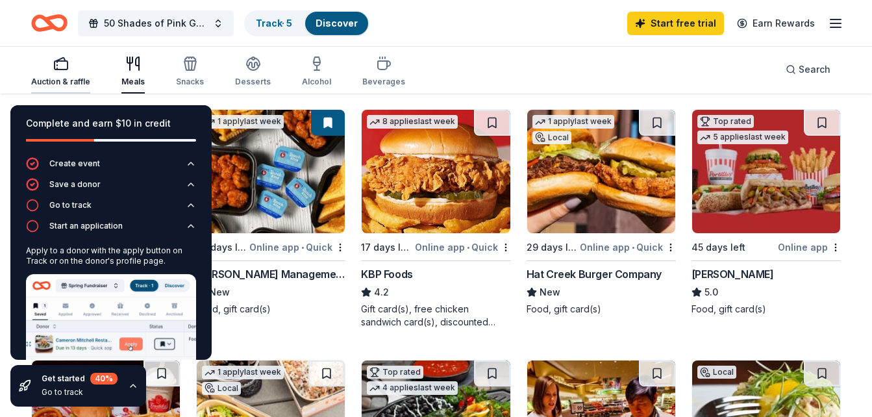
click at [65, 77] on div "Auction & raffle" at bounding box center [60, 82] width 59 height 10
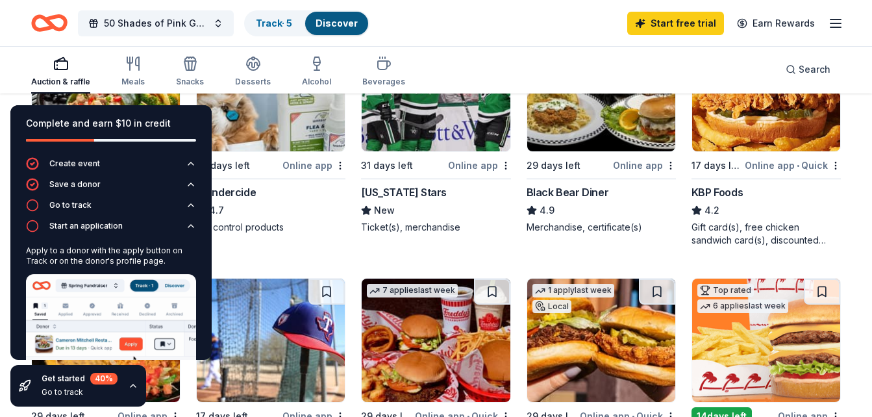
scroll to position [714, 0]
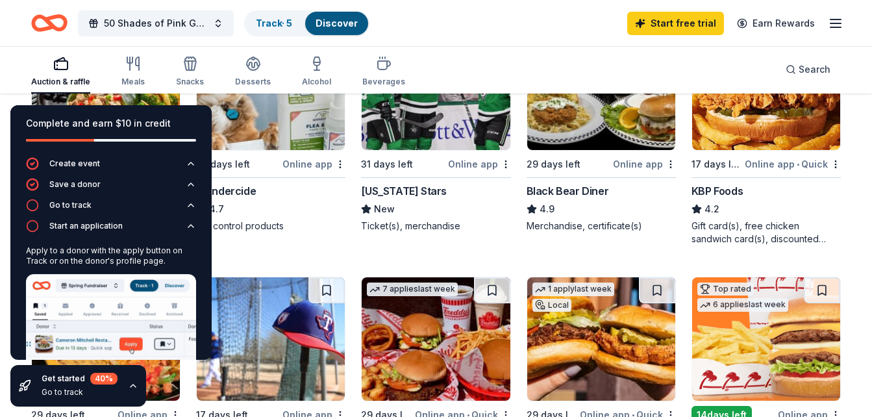
click at [269, 253] on div "Local 17 days left Online app Houston Zoo 5.0 1 family membership certificate, …" at bounding box center [435, 4] width 809 height 958
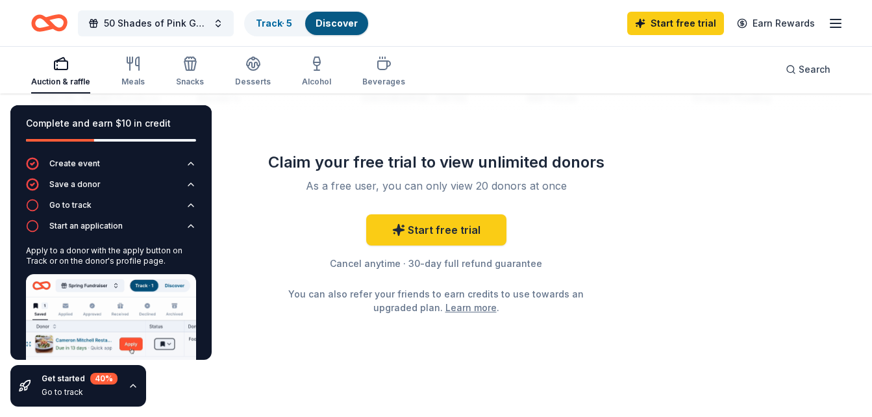
scroll to position [1332, 0]
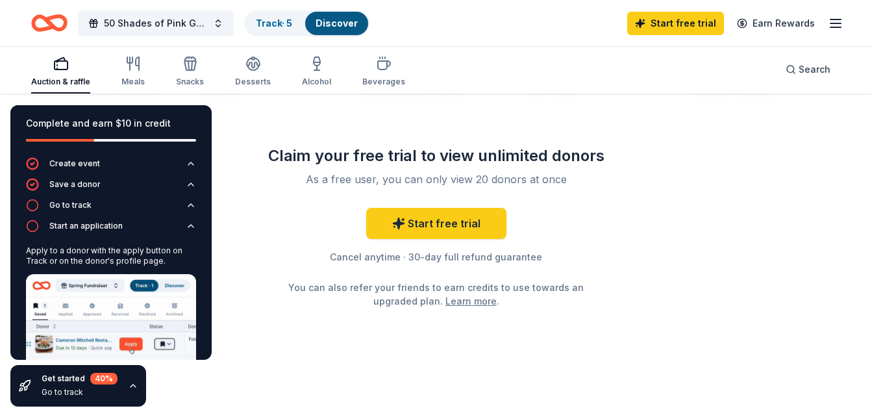
click at [130, 384] on icon "button" at bounding box center [133, 385] width 10 height 10
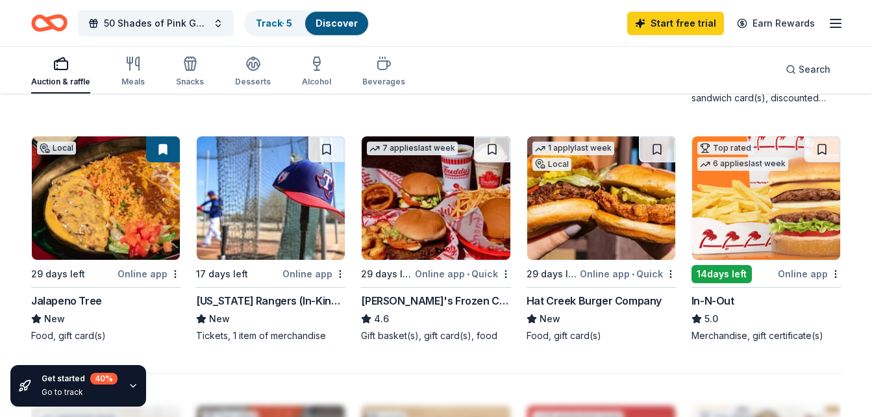
scroll to position [878, 0]
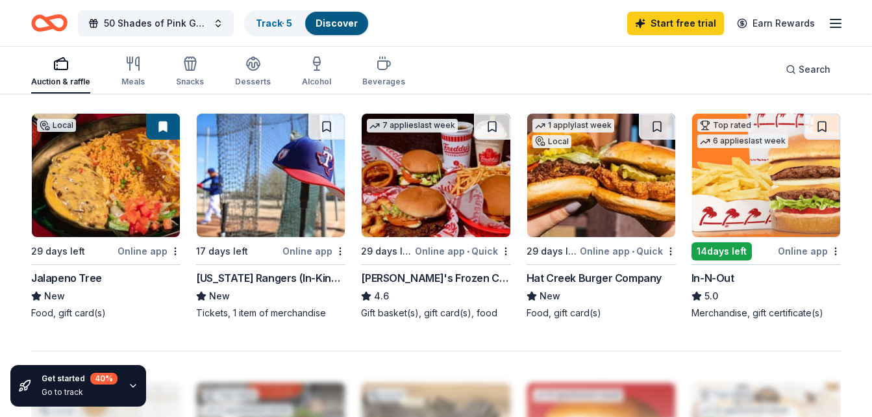
click at [305, 255] on div "Online app" at bounding box center [313, 251] width 63 height 16
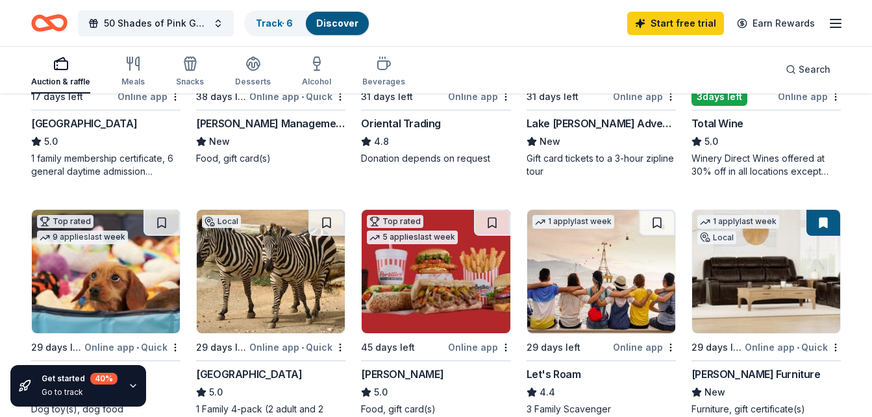
scroll to position [301, 0]
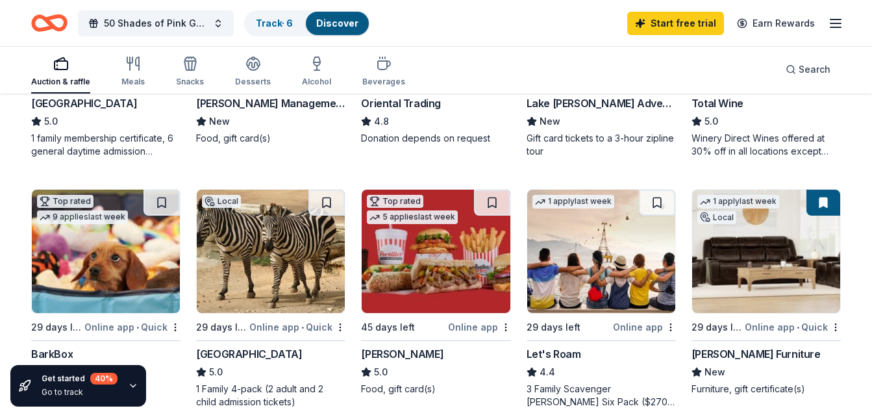
click at [769, 326] on div "Online app • Quick" at bounding box center [793, 327] width 96 height 16
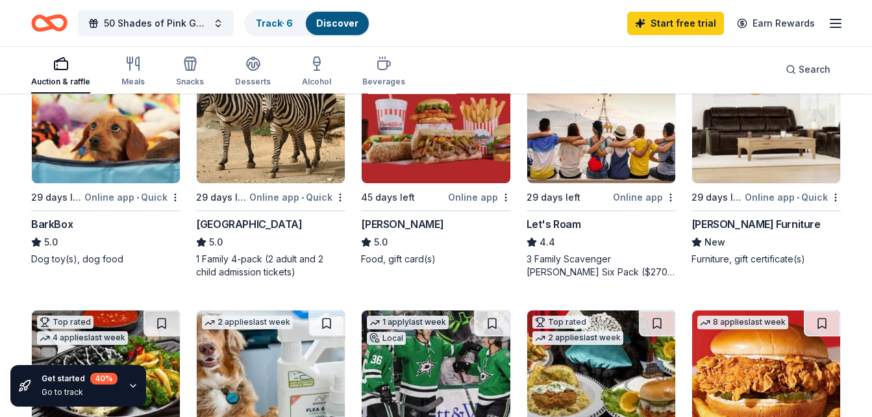
scroll to position [365, 0]
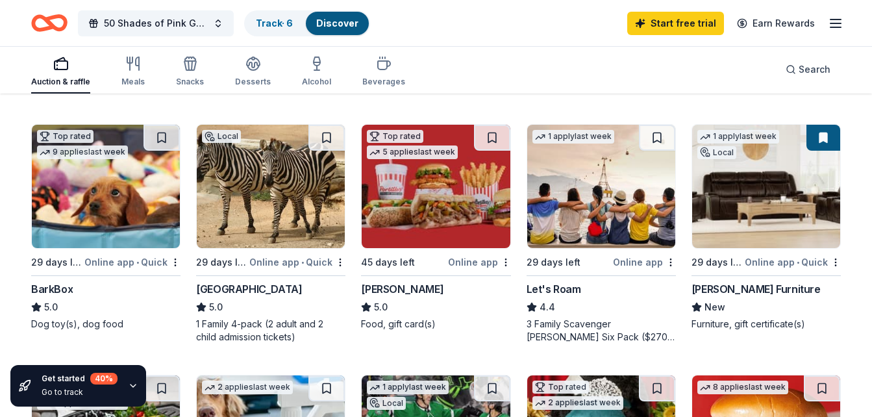
click at [127, 245] on img at bounding box center [106, 186] width 148 height 123
click at [604, 236] on img at bounding box center [601, 186] width 148 height 123
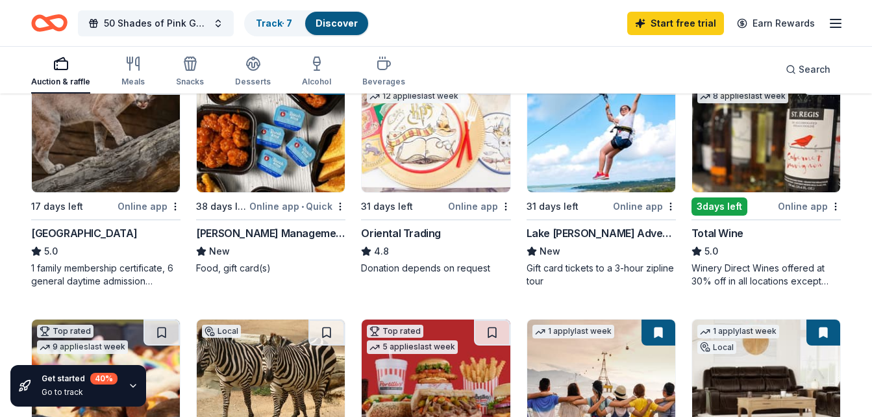
scroll to position [106, 0]
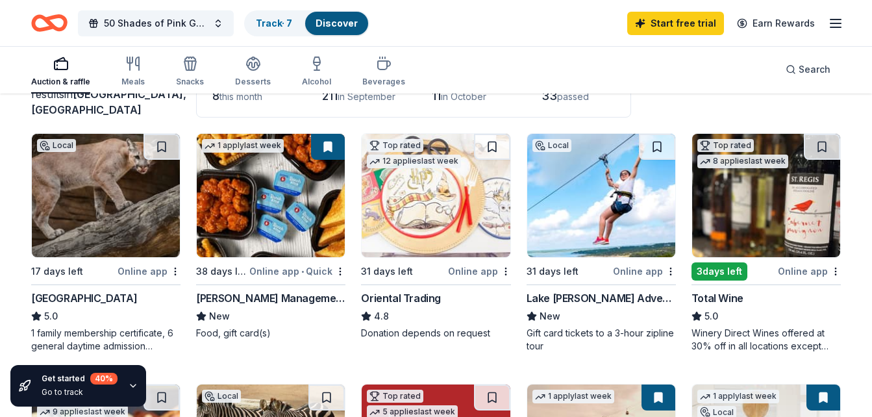
click at [786, 270] on div "Online app" at bounding box center [809, 271] width 63 height 16
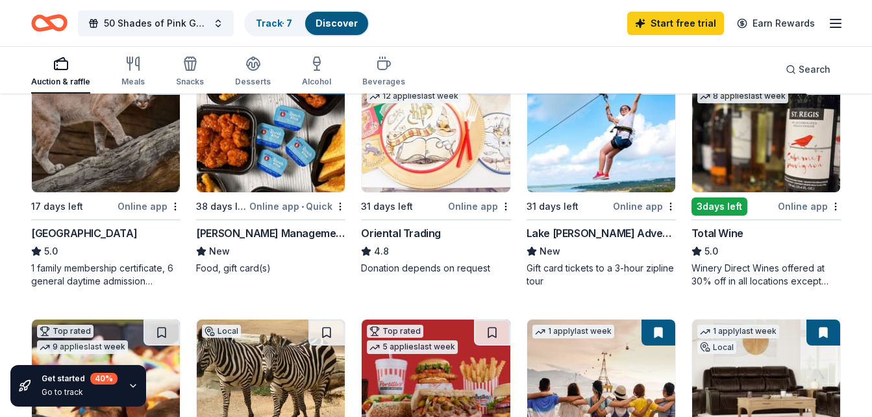
click at [594, 232] on div "Lake [PERSON_NAME] Adventures" at bounding box center [600, 233] width 149 height 16
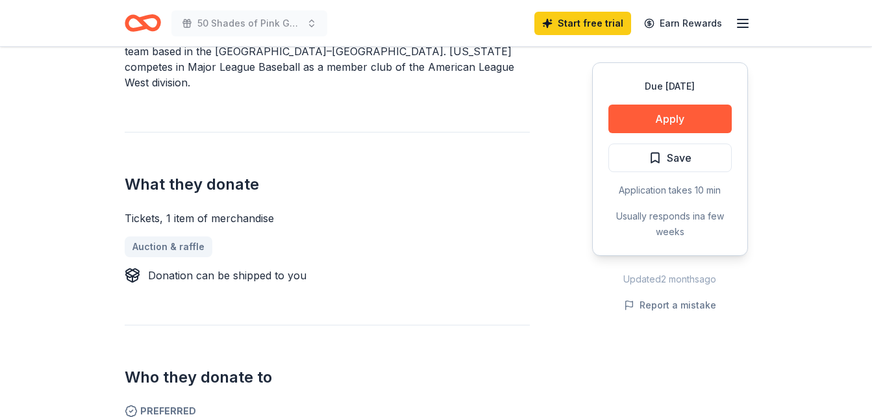
scroll to position [454, 0]
click at [688, 112] on button "Apply" at bounding box center [669, 119] width 123 height 29
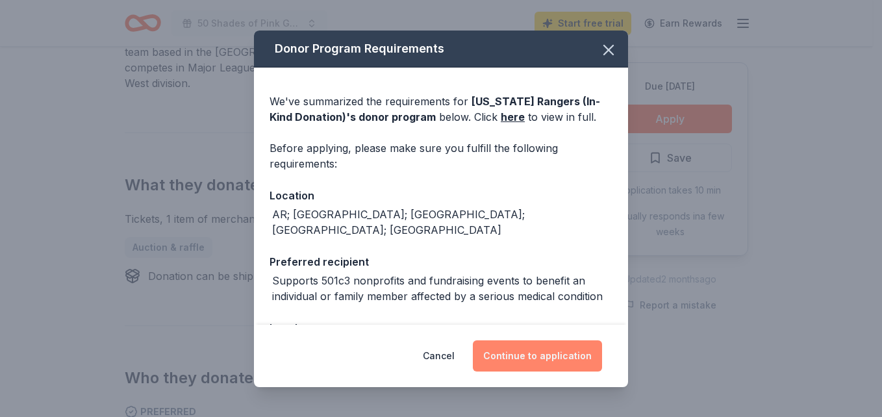
click at [571, 365] on button "Continue to application" at bounding box center [537, 355] width 129 height 31
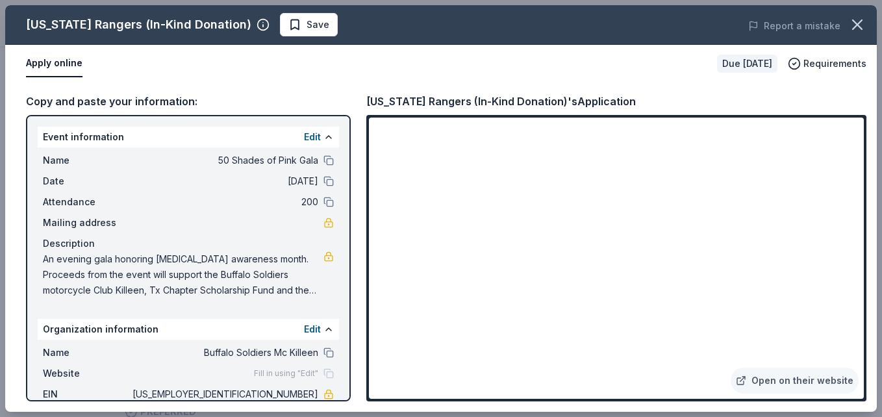
click at [53, 258] on span "An evening gala honoring [MEDICAL_DATA] awareness month. Proceeds from the even…" at bounding box center [183, 274] width 280 height 47
drag, startPoint x: 45, startPoint y: 263, endPoint x: 83, endPoint y: 293, distance: 48.1
click at [83, 293] on span "An evening gala honoring [MEDICAL_DATA] awareness month. Proceeds from the even…" at bounding box center [183, 274] width 280 height 47
click at [144, 395] on span "[US_EMPLOYER_IDENTIFICATION_NUMBER]" at bounding box center [224, 394] width 188 height 16
click at [288, 25] on span "Save" at bounding box center [308, 25] width 41 height 16
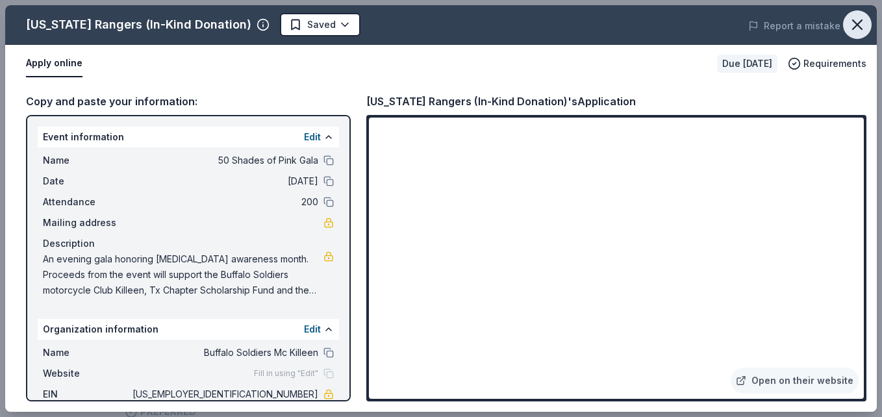
click at [856, 27] on icon "button" at bounding box center [857, 25] width 18 height 18
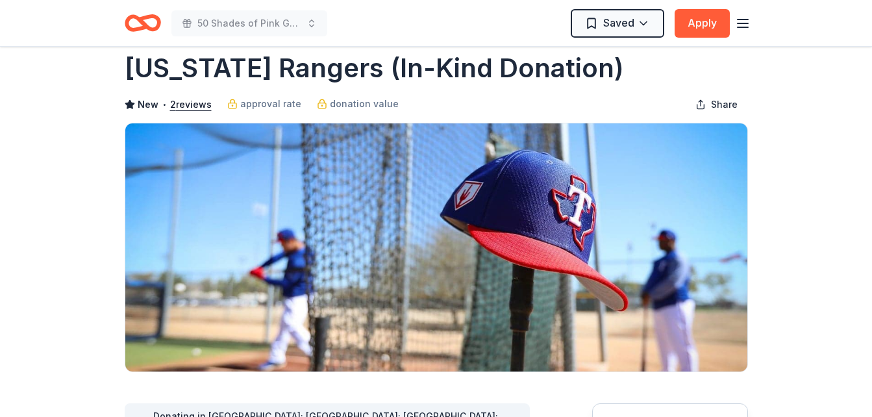
scroll to position [0, 0]
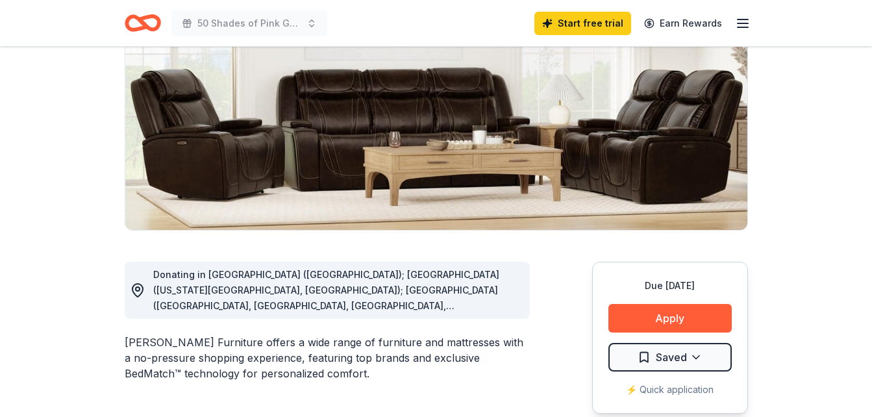
scroll to position [195, 0]
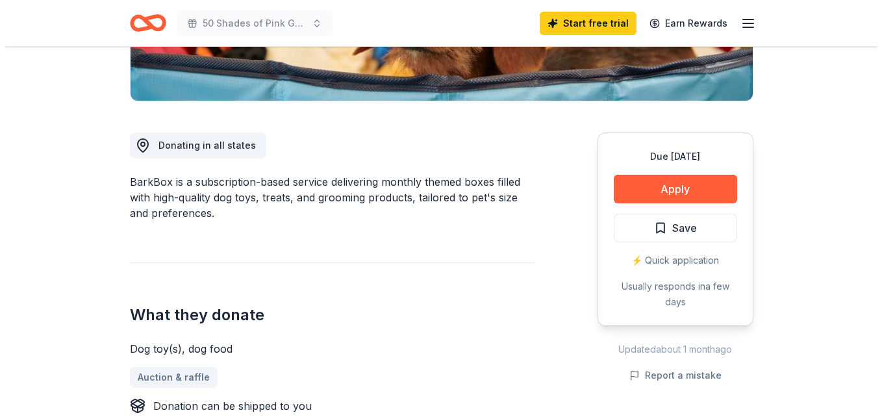
scroll to position [325, 0]
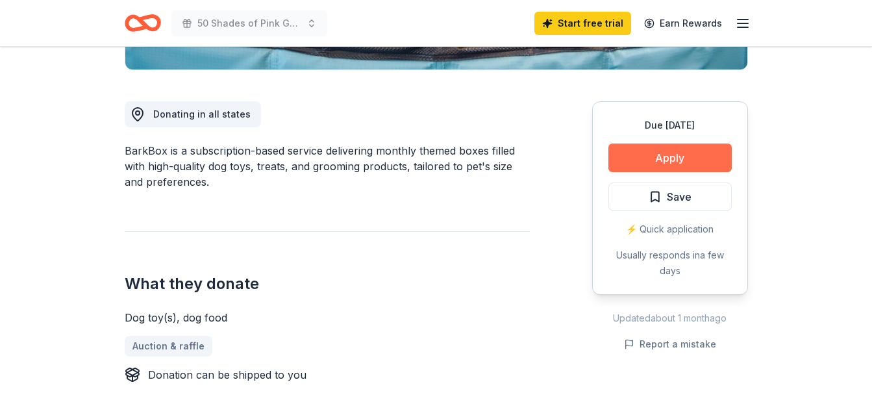
click at [685, 163] on button "Apply" at bounding box center [669, 157] width 123 height 29
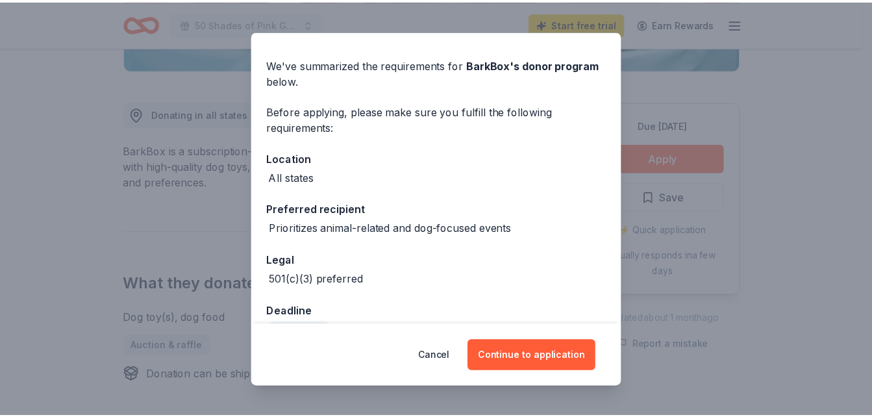
scroll to position [65, 0]
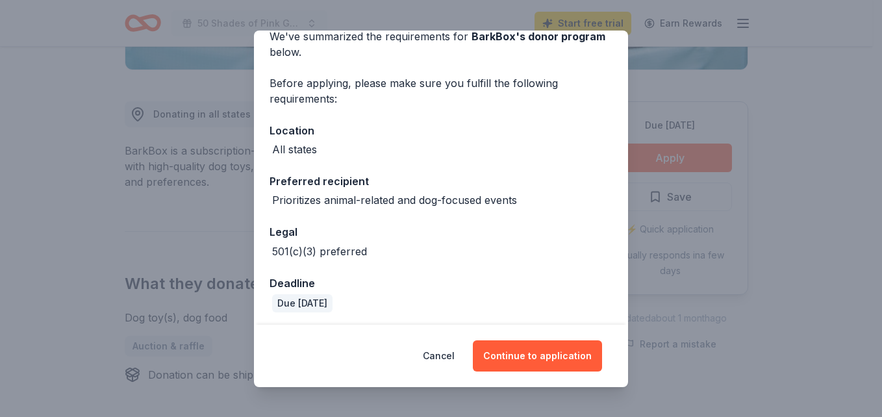
click at [654, 79] on div "Donor Program Requirements We've summarized the requirements for BarkBox 's don…" at bounding box center [441, 208] width 882 height 417
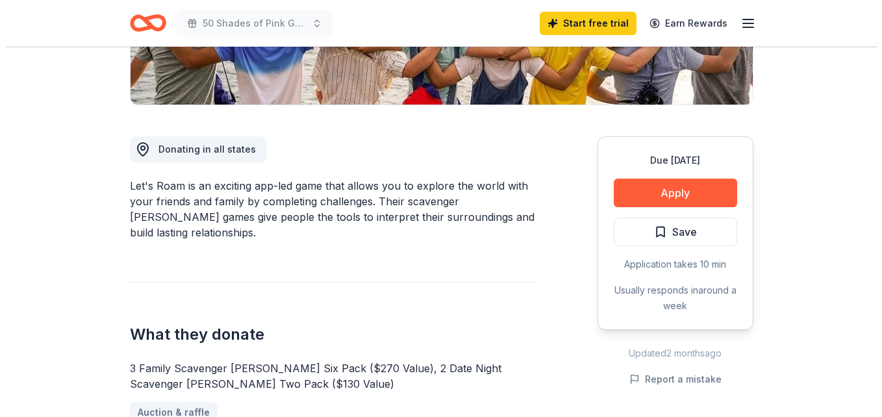
scroll to position [260, 0]
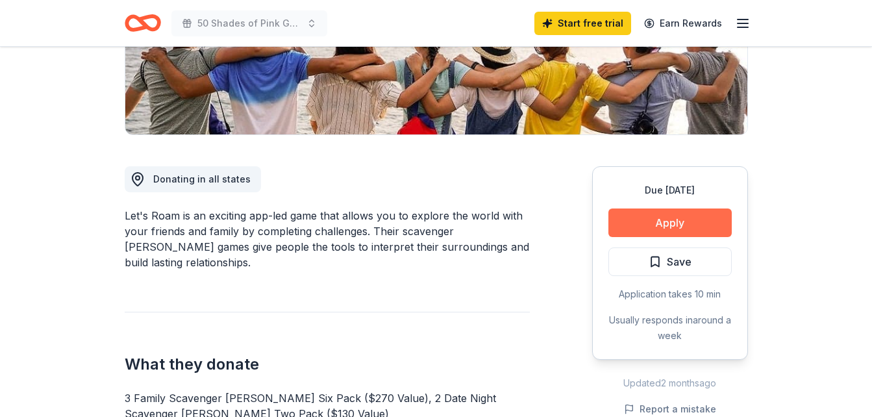
click at [637, 223] on button "Apply" at bounding box center [669, 222] width 123 height 29
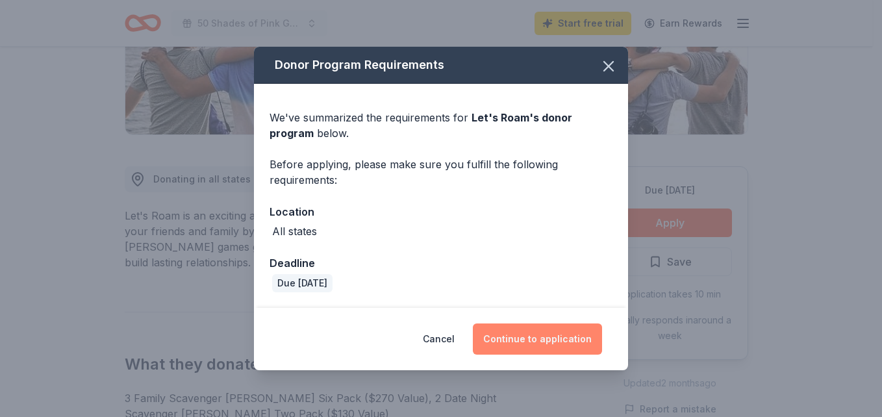
click at [550, 338] on button "Continue to application" at bounding box center [537, 338] width 129 height 31
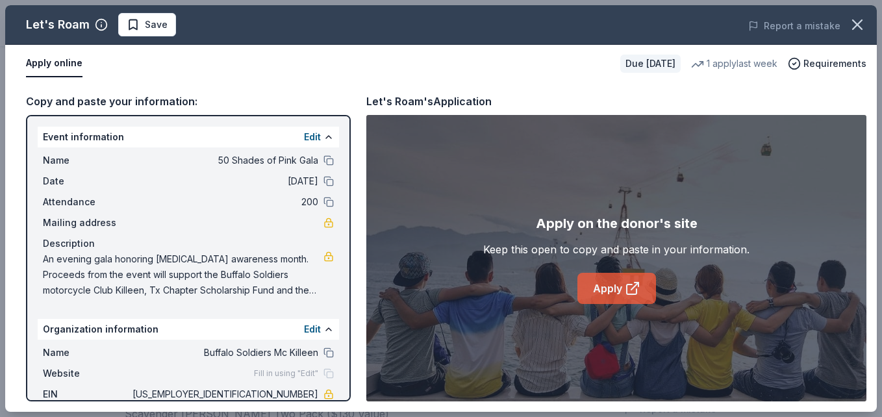
click at [599, 288] on link "Apply" at bounding box center [616, 288] width 79 height 31
click at [164, 29] on span "Save" at bounding box center [156, 25] width 23 height 16
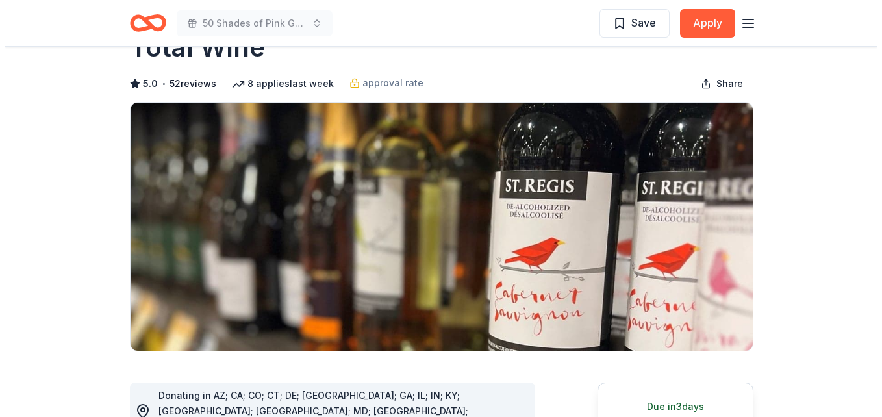
scroll to position [65, 0]
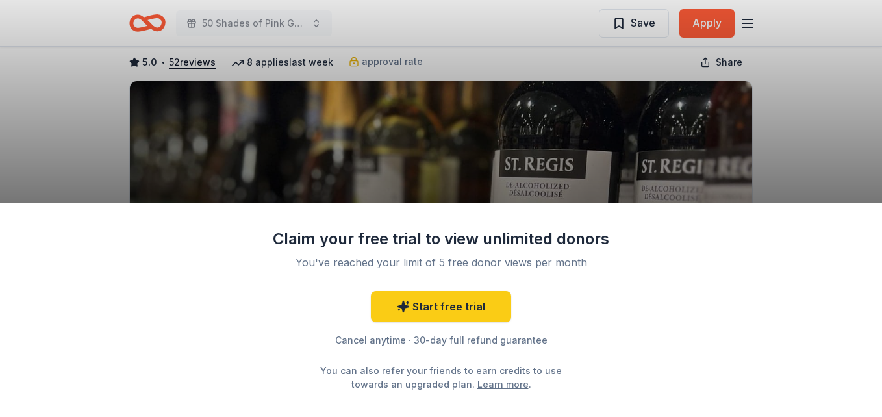
click at [804, 166] on div "Claim your free trial to view unlimited donors You've reached your limit of 5 f…" at bounding box center [441, 208] width 882 height 417
click at [90, 109] on div "Claim your free trial to view unlimited donors You've reached your limit of 5 f…" at bounding box center [441, 208] width 882 height 417
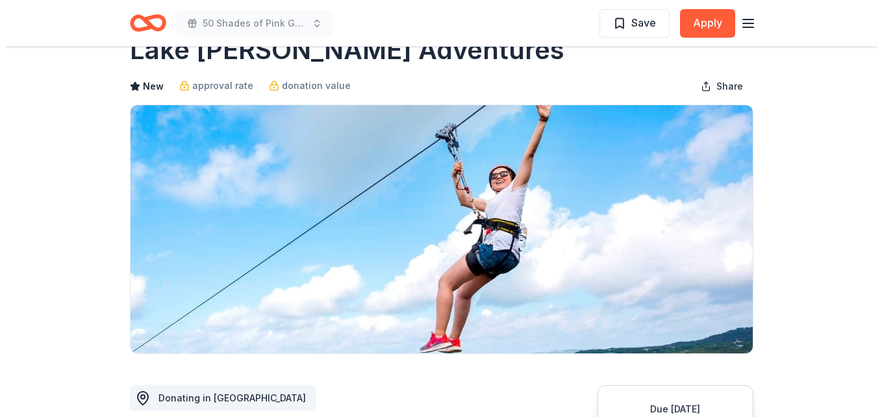
scroll to position [65, 0]
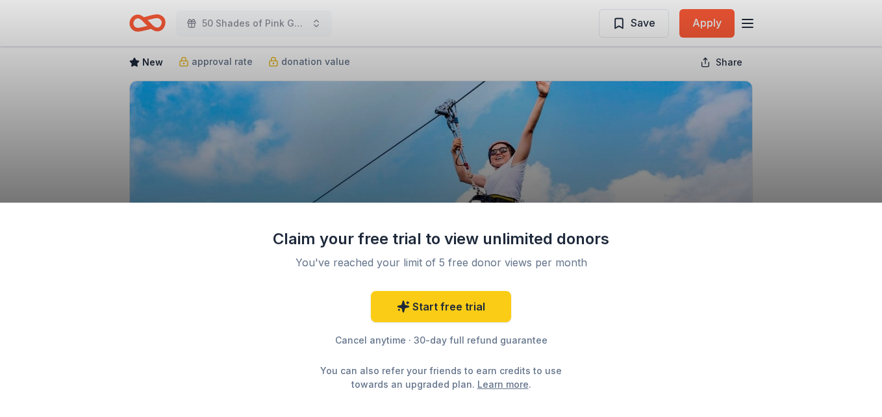
click at [777, 143] on div "Claim your free trial to view unlimited donors You've reached your limit of 5 f…" at bounding box center [441, 208] width 882 height 417
